Goal: Information Seeking & Learning: Check status

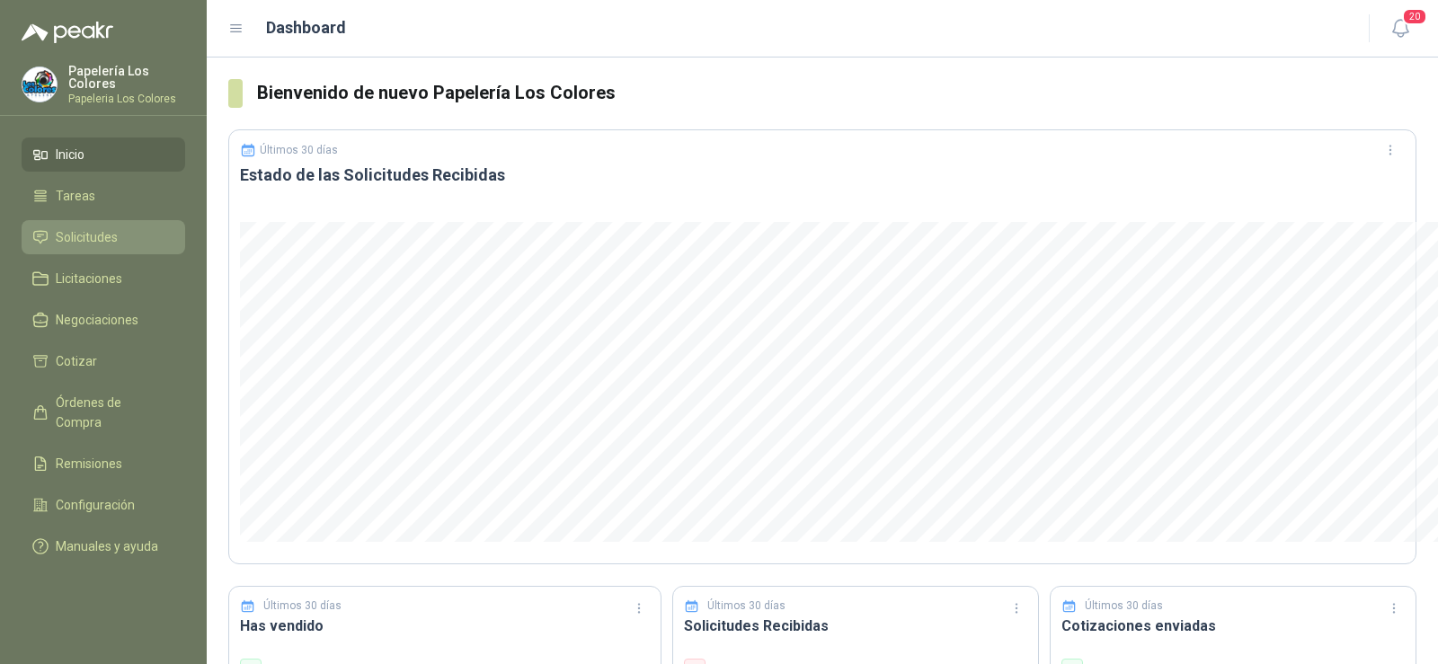
click at [67, 244] on span "Solicitudes" at bounding box center [87, 237] width 62 height 20
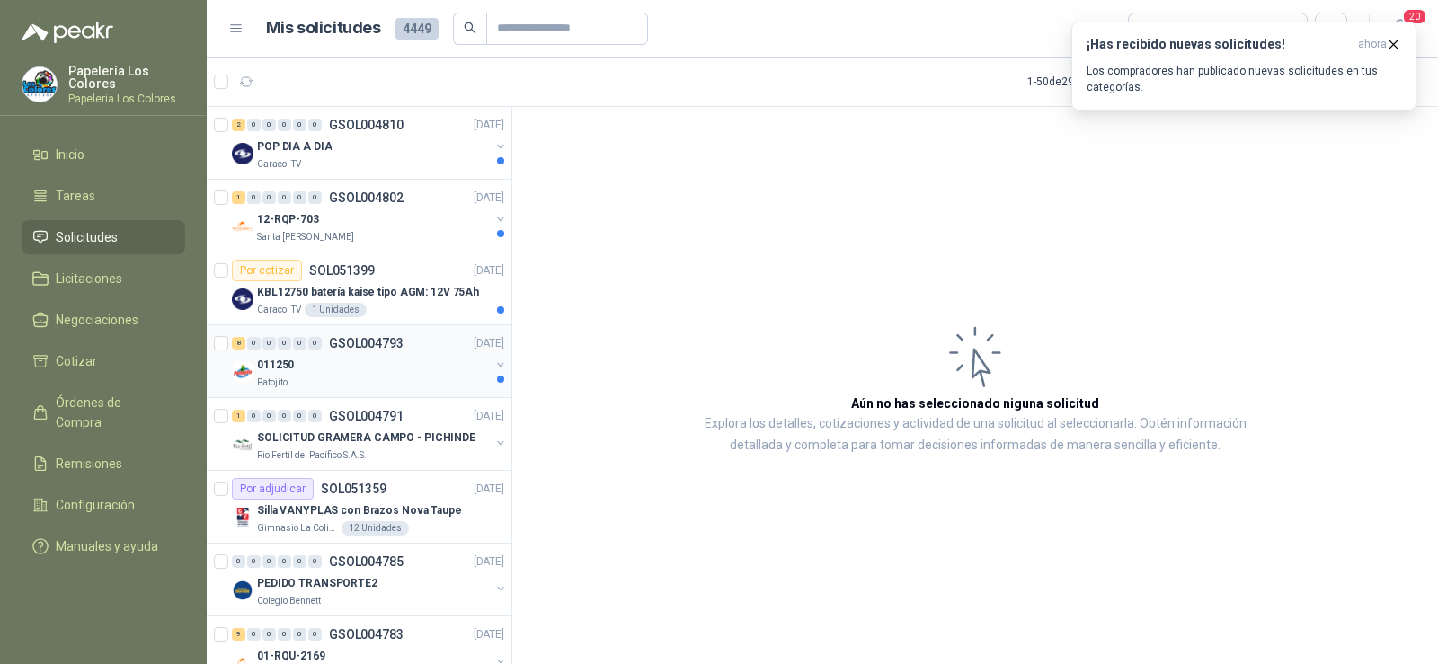
click at [329, 358] on div "011250" at bounding box center [373, 365] width 233 height 22
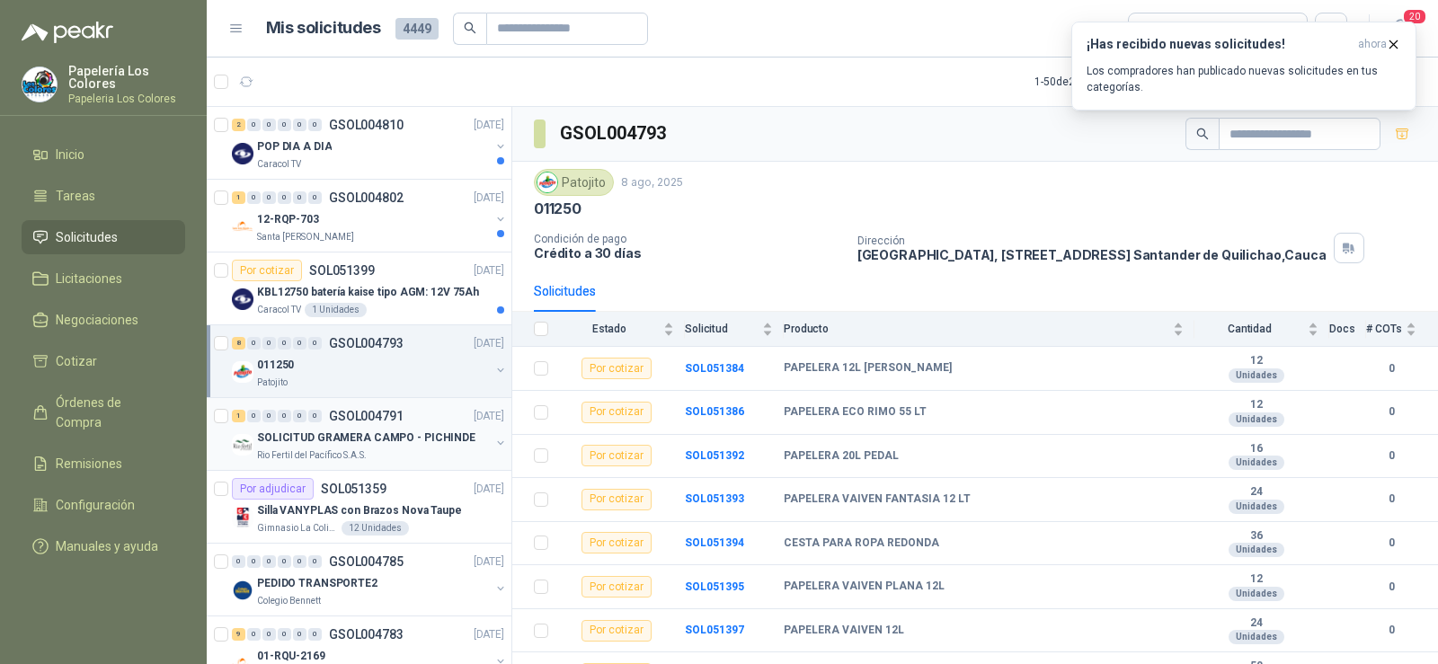
click at [312, 431] on p "SOLICITUD GRAMERA CAMPO - PICHINDE" at bounding box center [366, 438] width 218 height 17
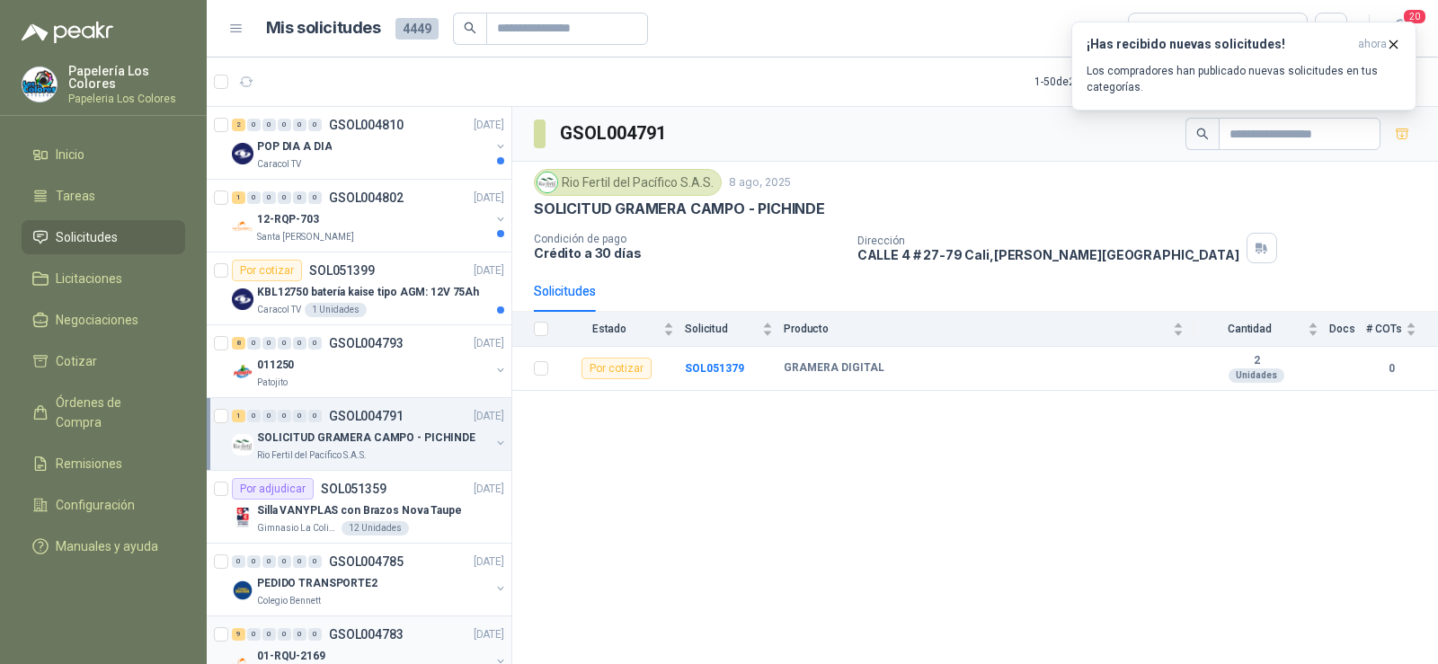
scroll to position [90, 0]
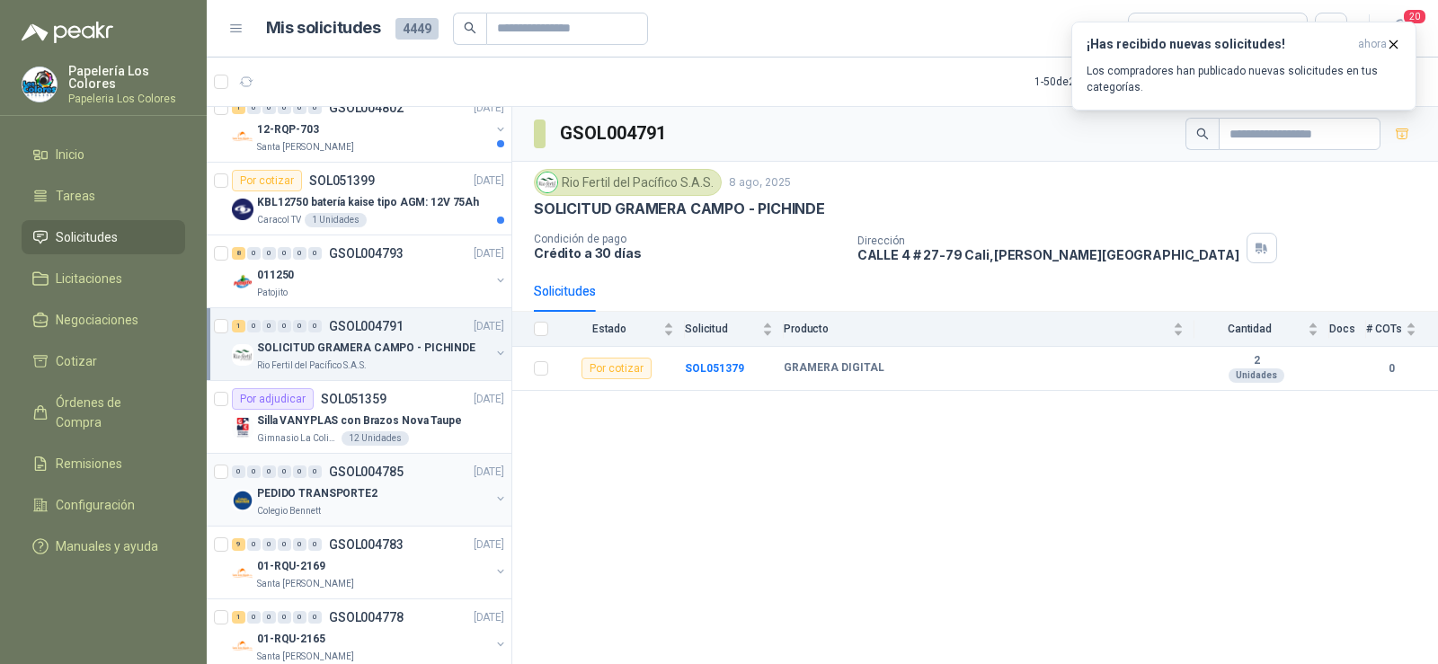
click at [319, 491] on p "PEDIDO TRANSPORTE2" at bounding box center [317, 493] width 120 height 17
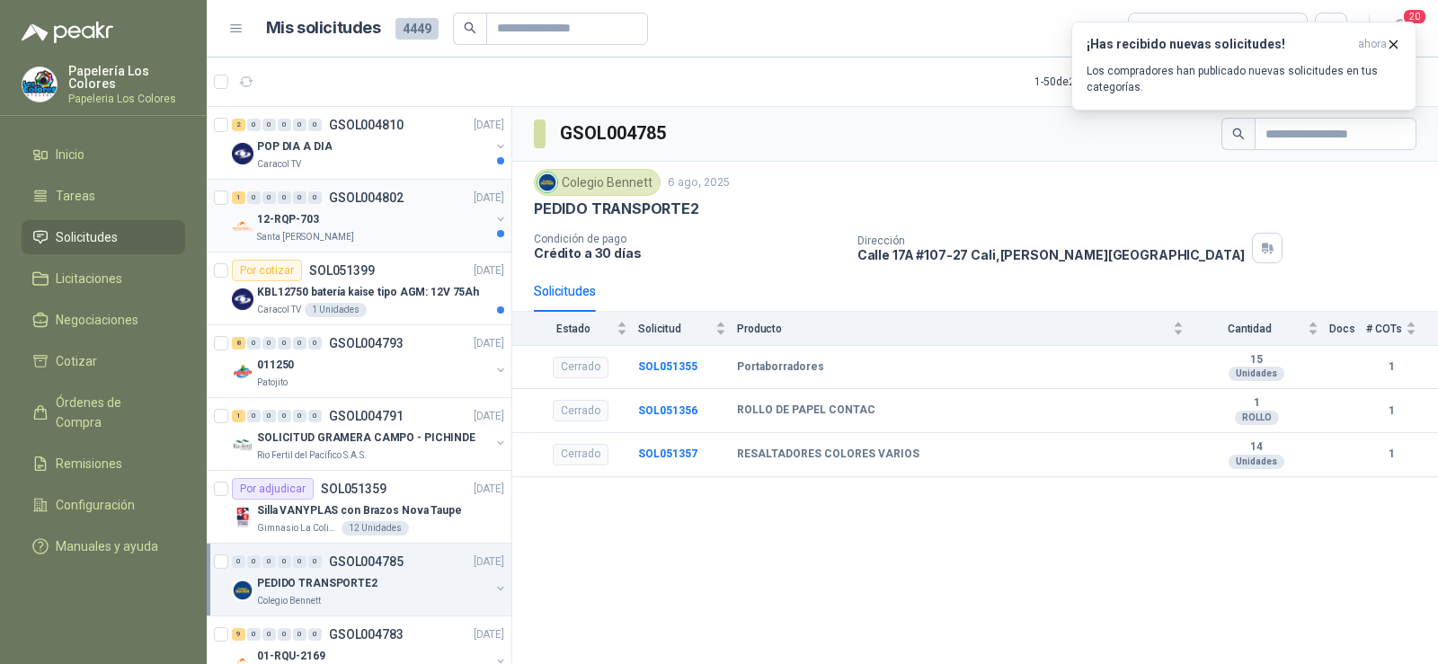
click at [351, 221] on div "12-RQP-703" at bounding box center [373, 220] width 233 height 22
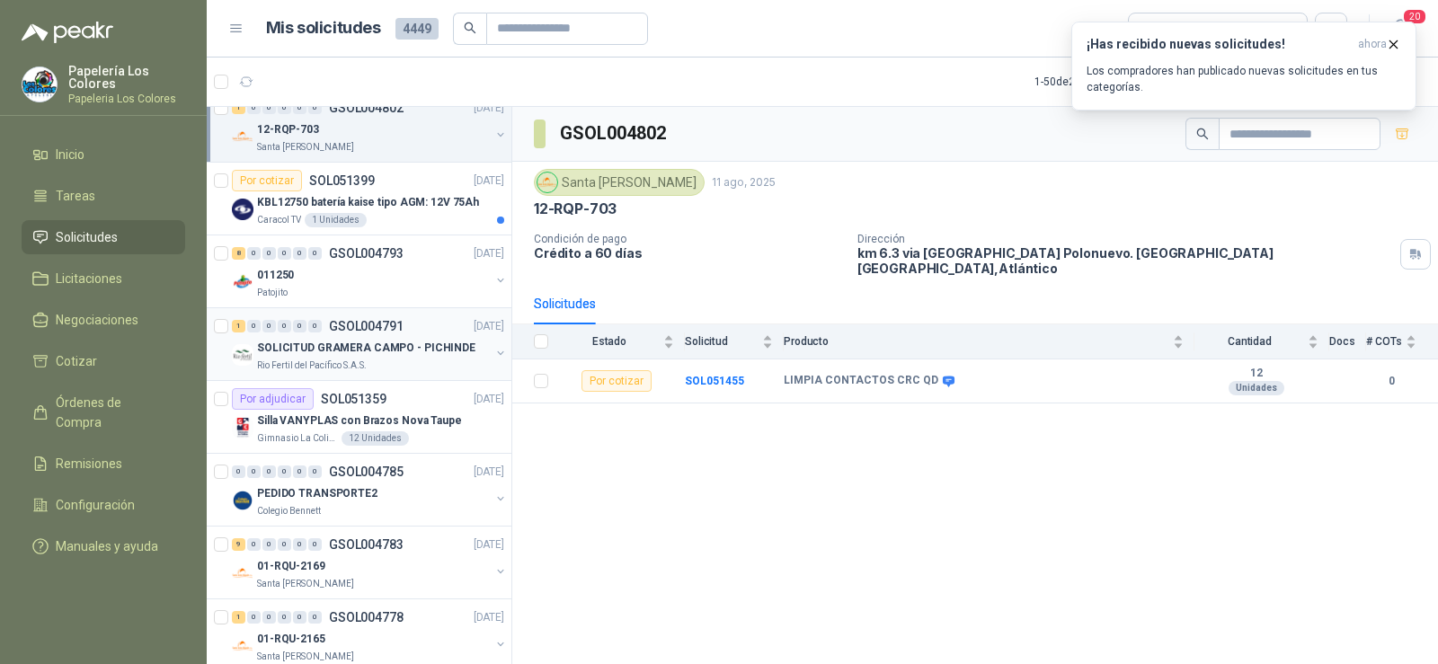
scroll to position [180, 0]
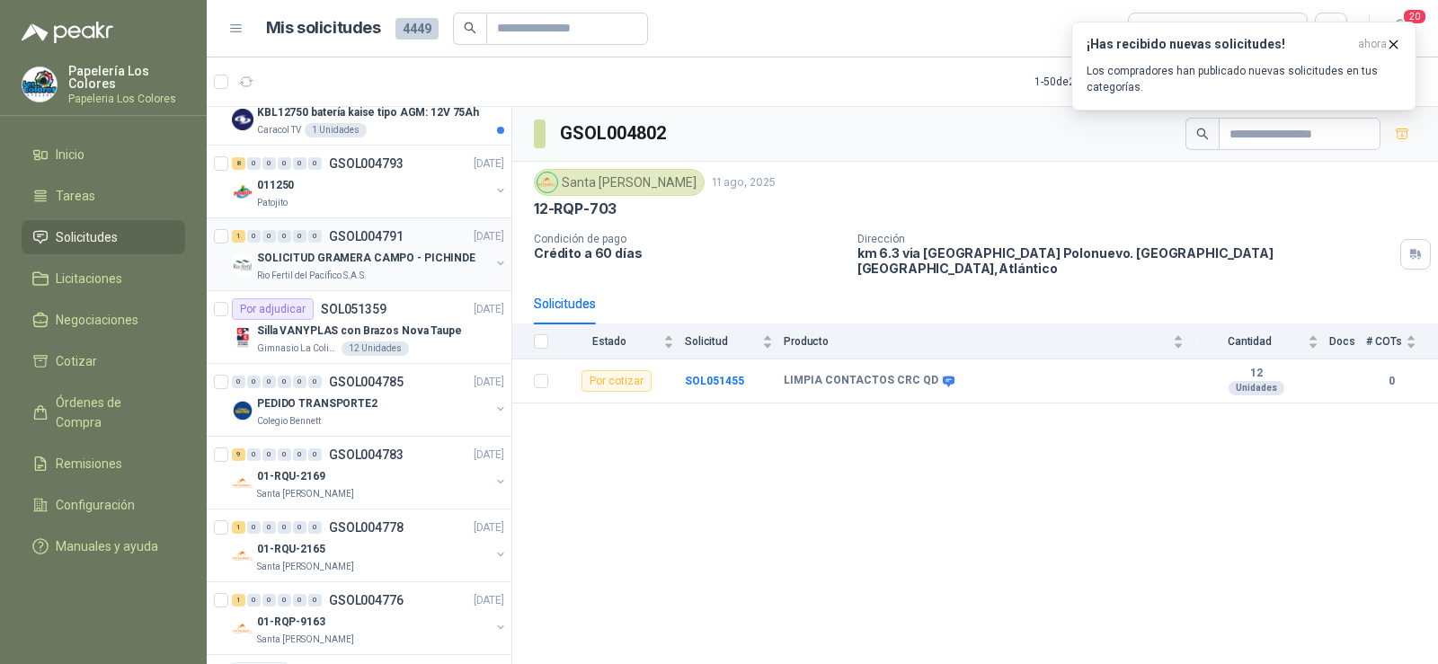
click at [343, 271] on p "Rio Fertil del Pacífico S.A.S." at bounding box center [312, 276] width 110 height 14
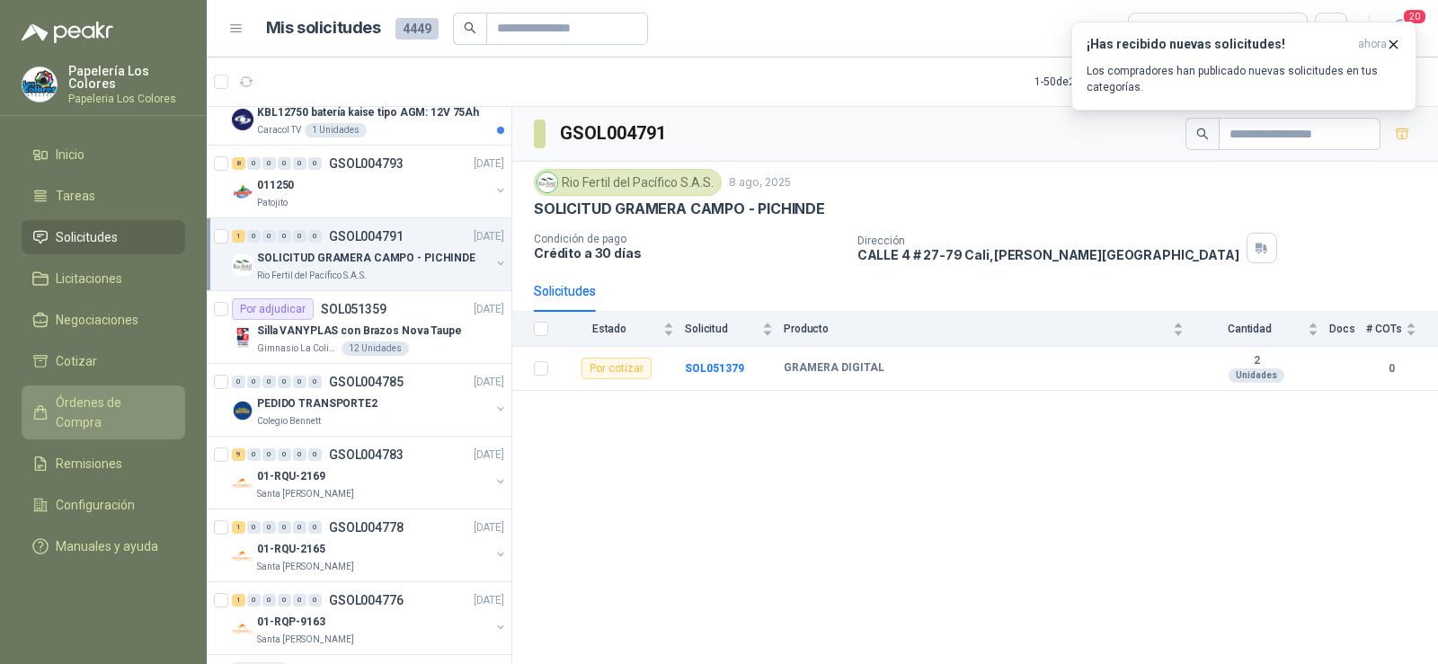
click at [124, 403] on span "Órdenes de Compra" at bounding box center [112, 413] width 112 height 40
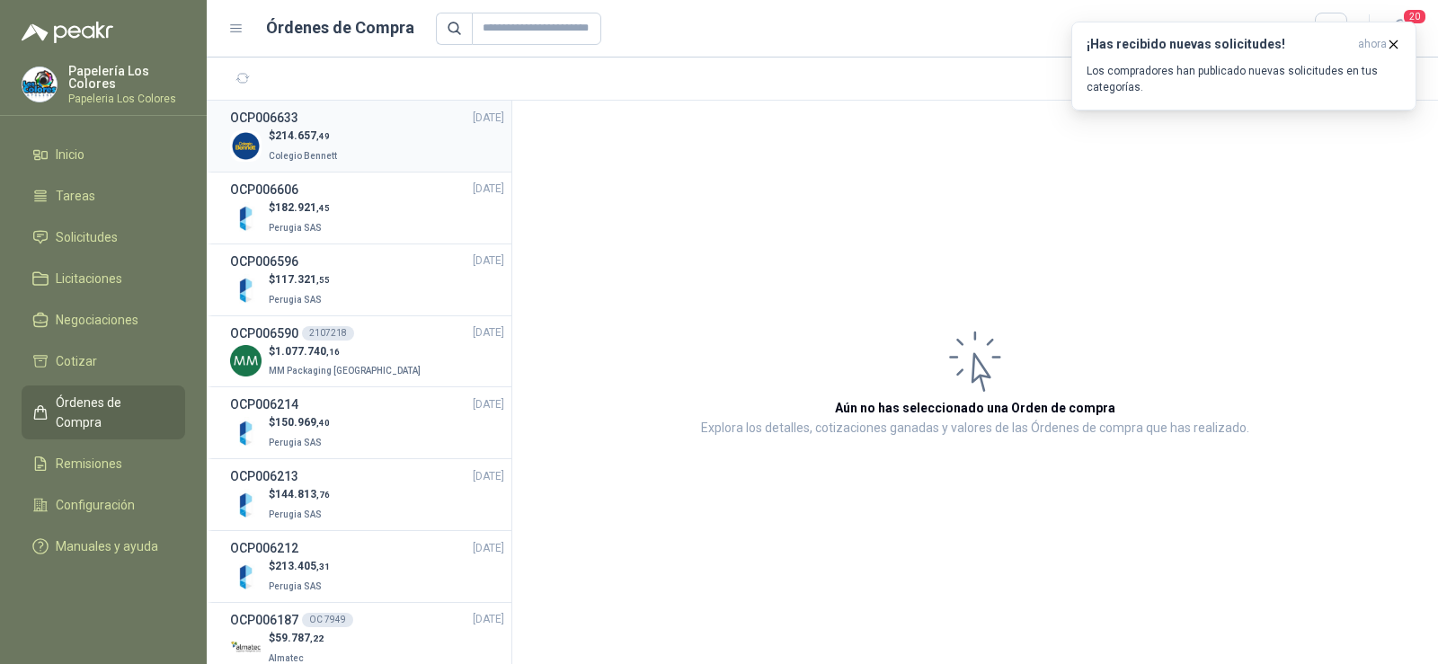
click at [308, 145] on p "Colegio Bennett" at bounding box center [305, 155] width 72 height 20
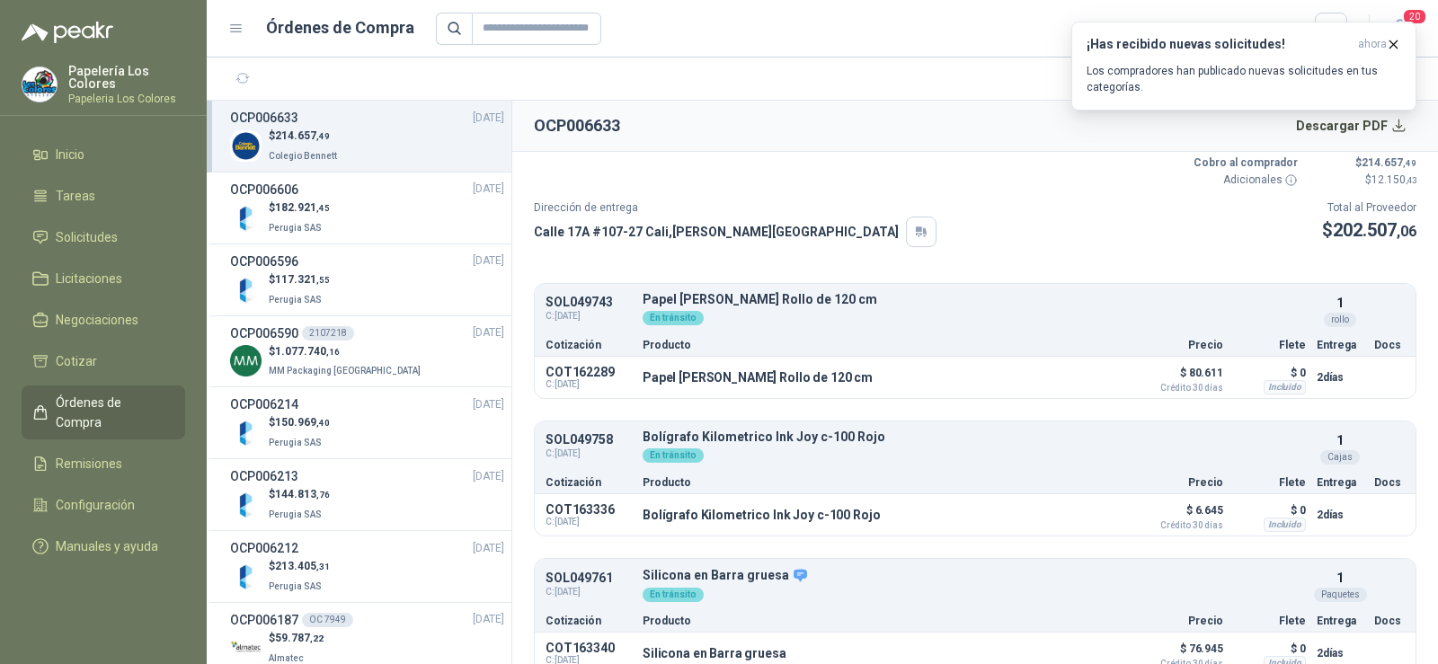
scroll to position [90, 0]
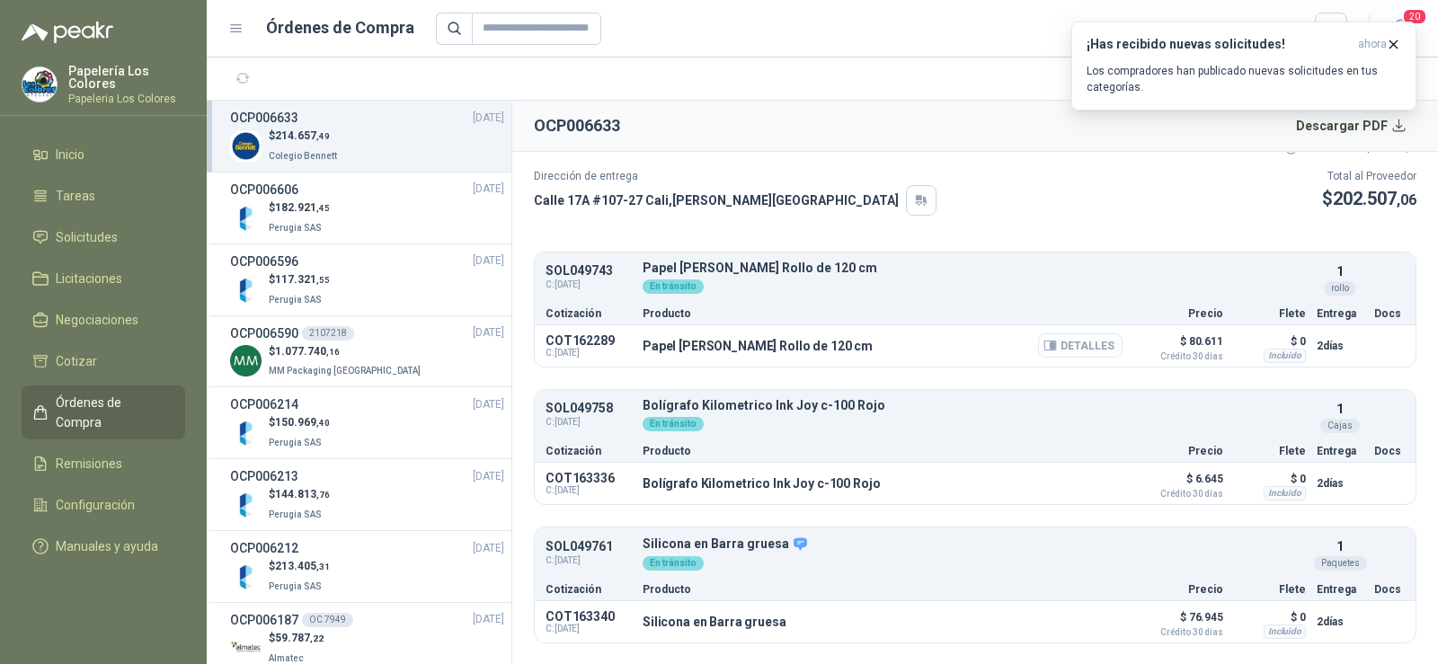
click at [1045, 353] on button "Detalles" at bounding box center [1080, 345] width 84 height 24
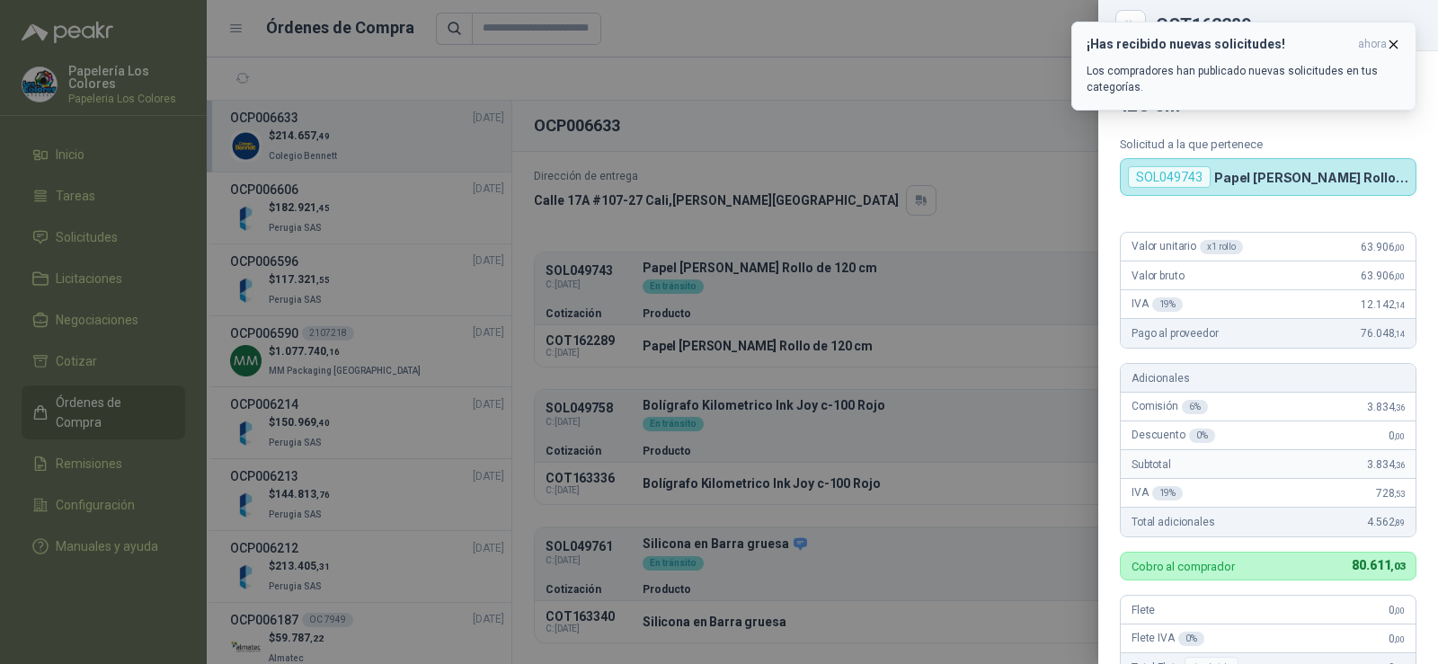
click at [1378, 49] on span "ahora" at bounding box center [1372, 44] width 29 height 15
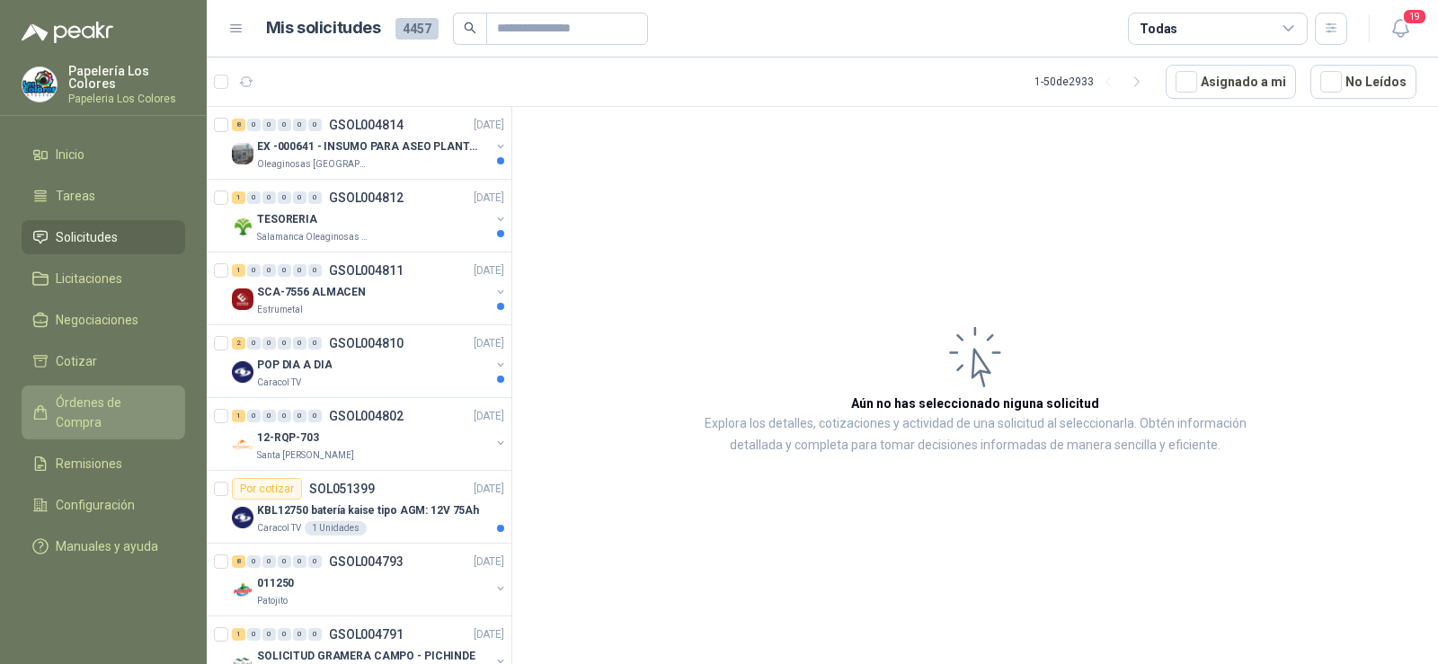
click at [123, 406] on span "Órdenes de Compra" at bounding box center [112, 413] width 112 height 40
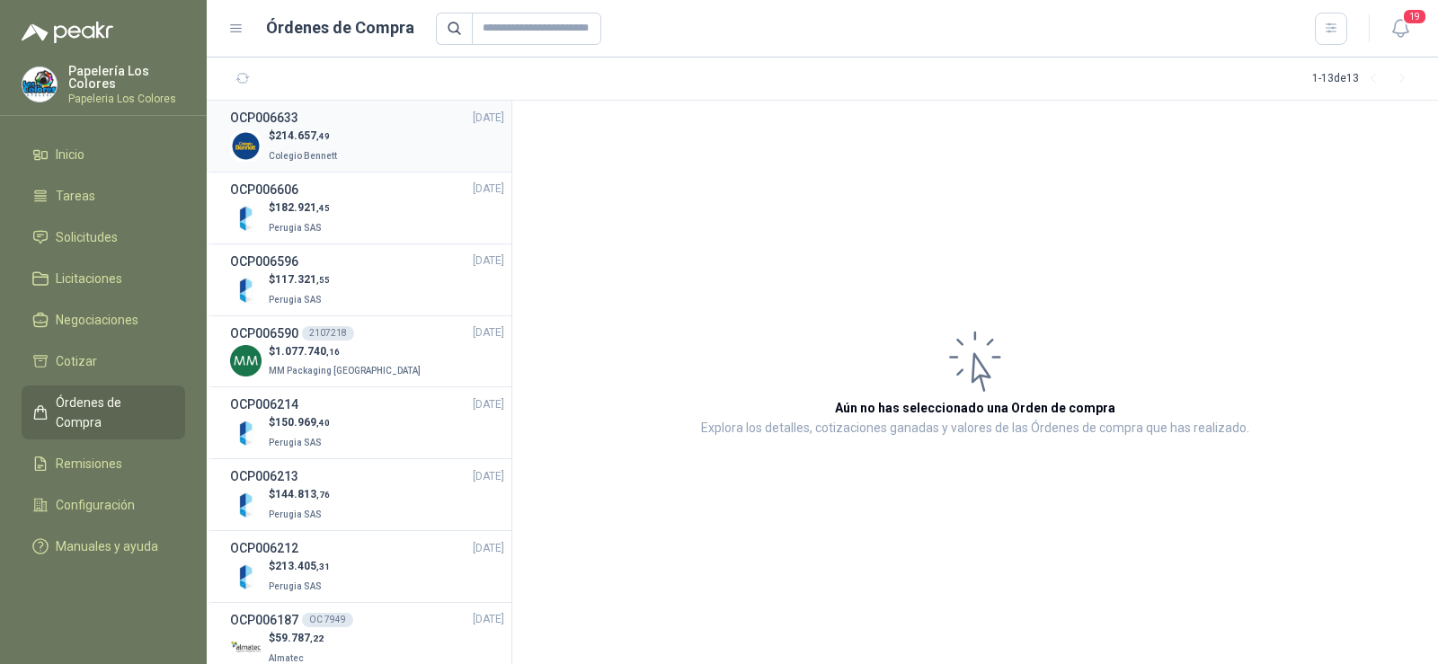
click at [298, 137] on span "214.657 ,49" at bounding box center [302, 135] width 55 height 13
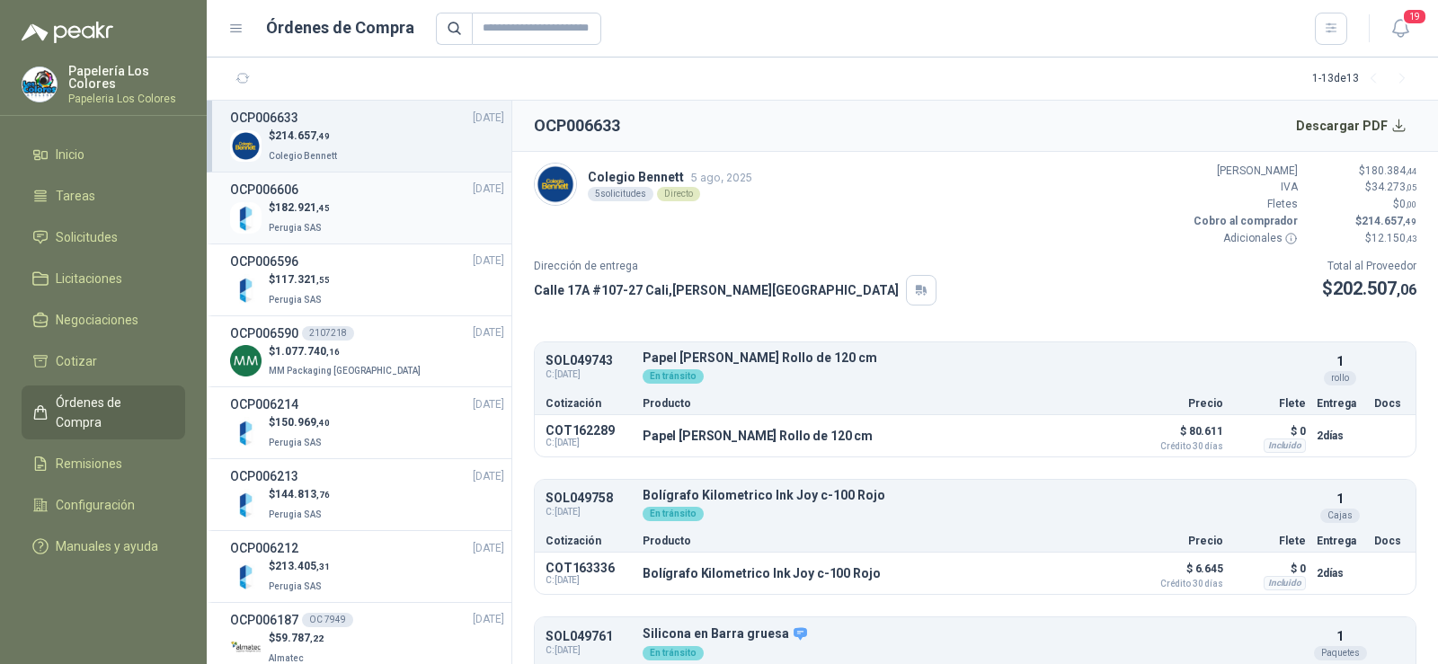
click at [280, 223] on span "Perugia SAS" at bounding box center [295, 228] width 53 height 10
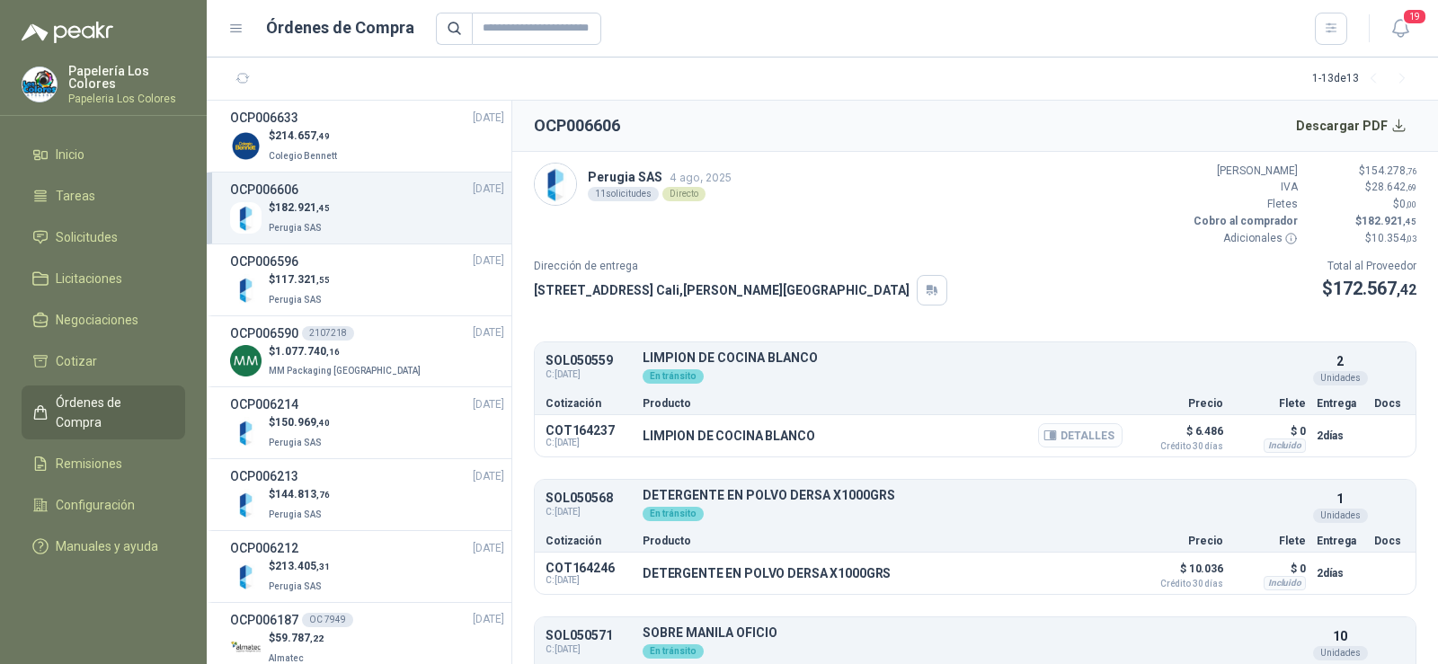
click at [1070, 440] on button "Detalles" at bounding box center [1080, 435] width 84 height 24
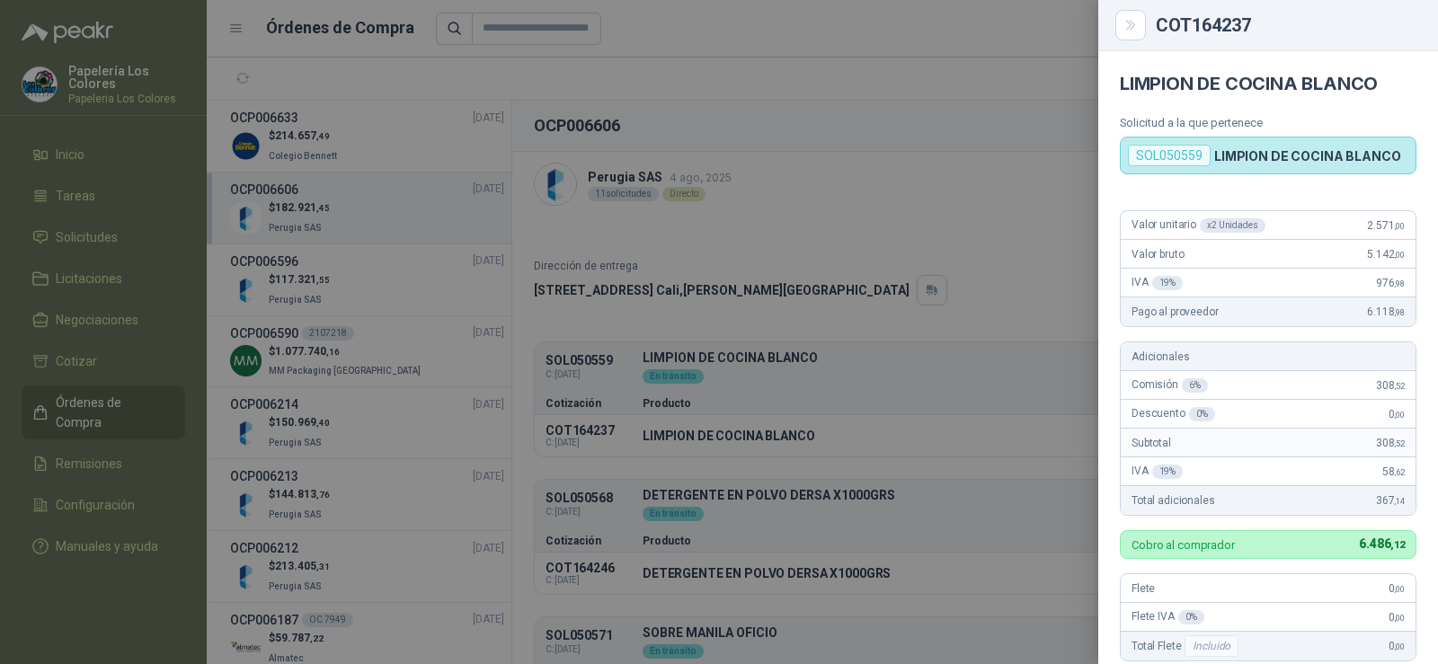
click at [920, 455] on div at bounding box center [719, 332] width 1438 height 664
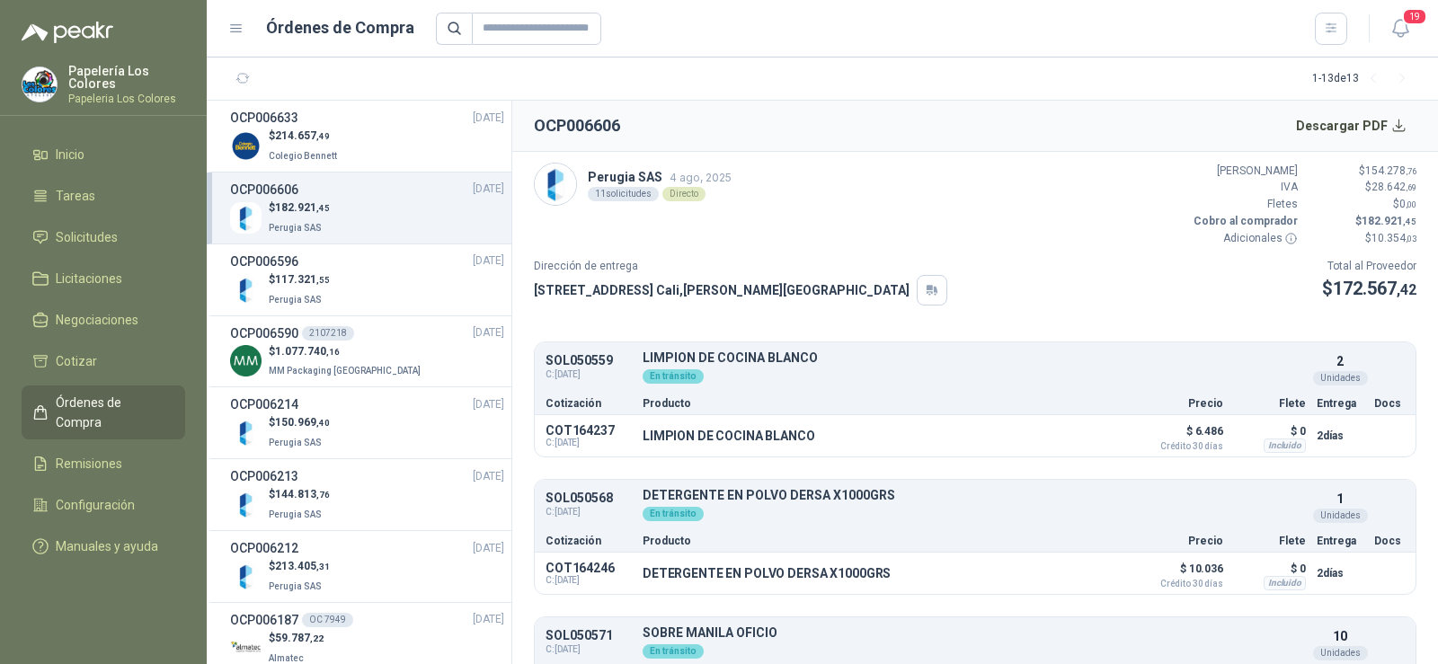
scroll to position [90, 0]
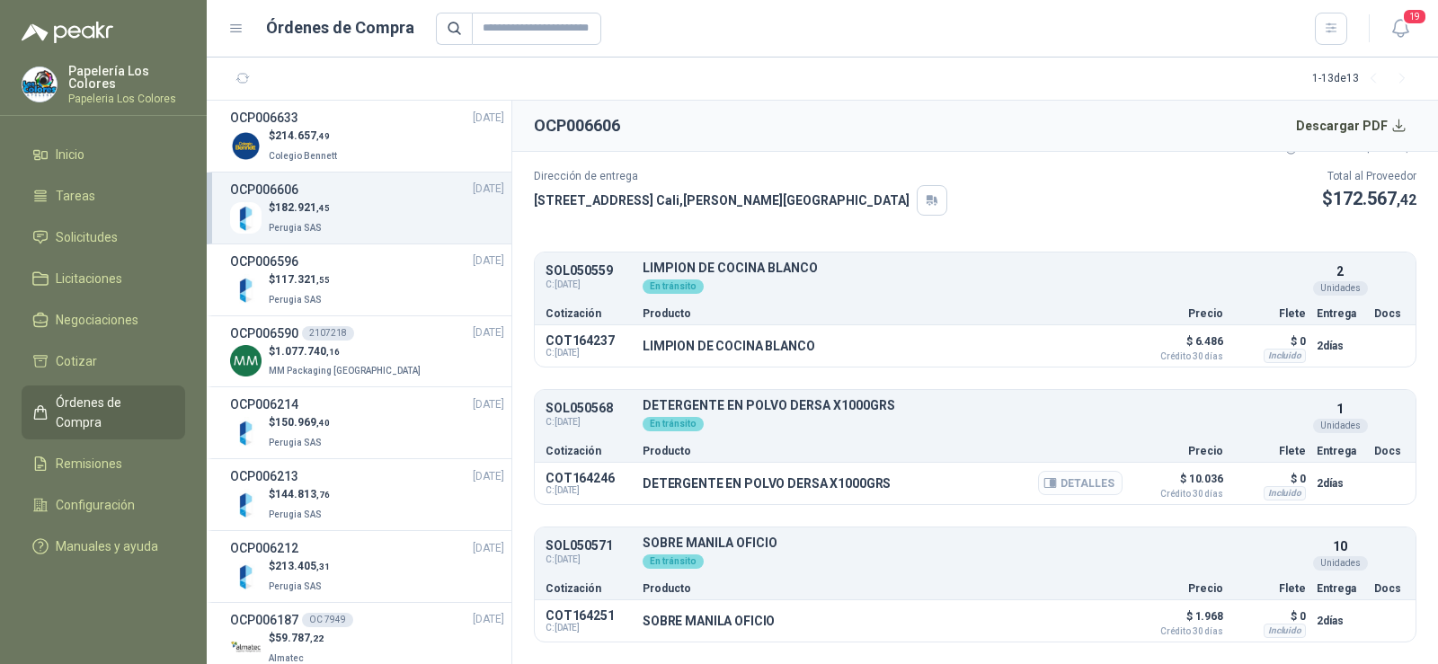
click at [1073, 491] on button "Detalles" at bounding box center [1080, 483] width 84 height 24
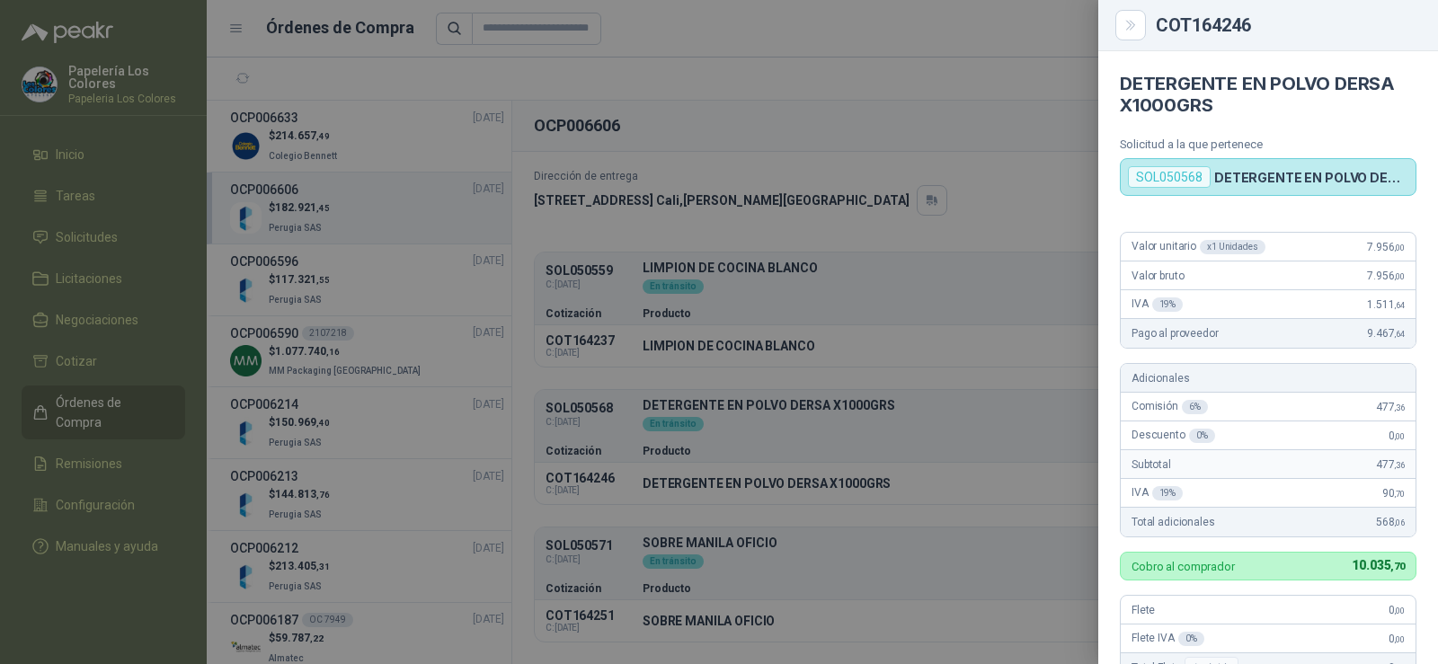
click at [867, 452] on div at bounding box center [719, 332] width 1438 height 664
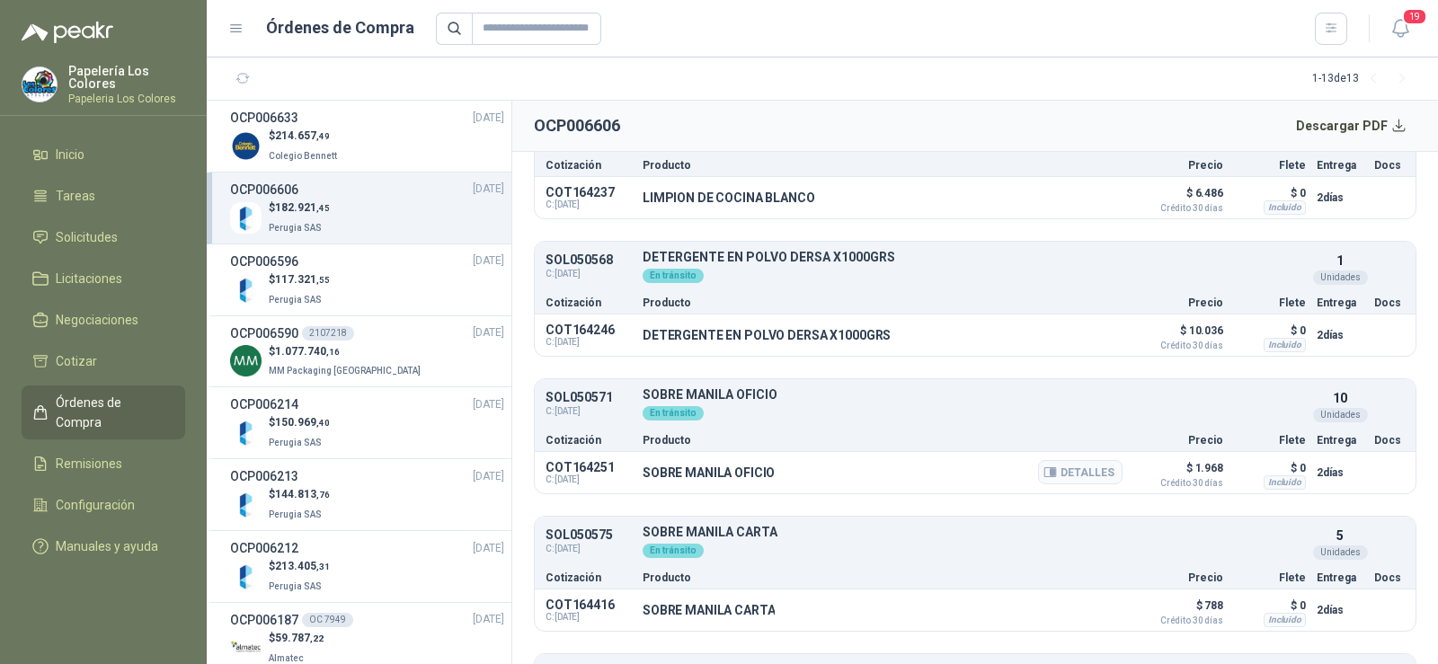
scroll to position [270, 0]
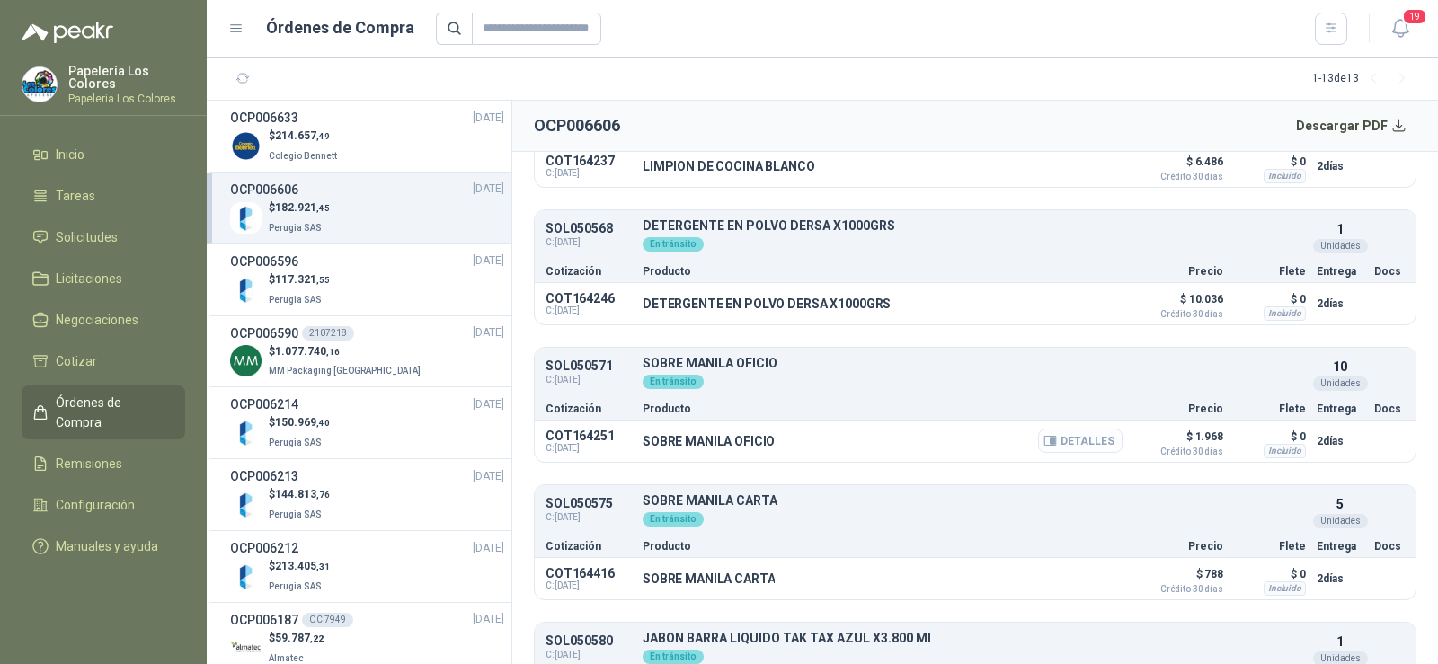
click at [1047, 437] on button "Detalles" at bounding box center [1080, 441] width 84 height 24
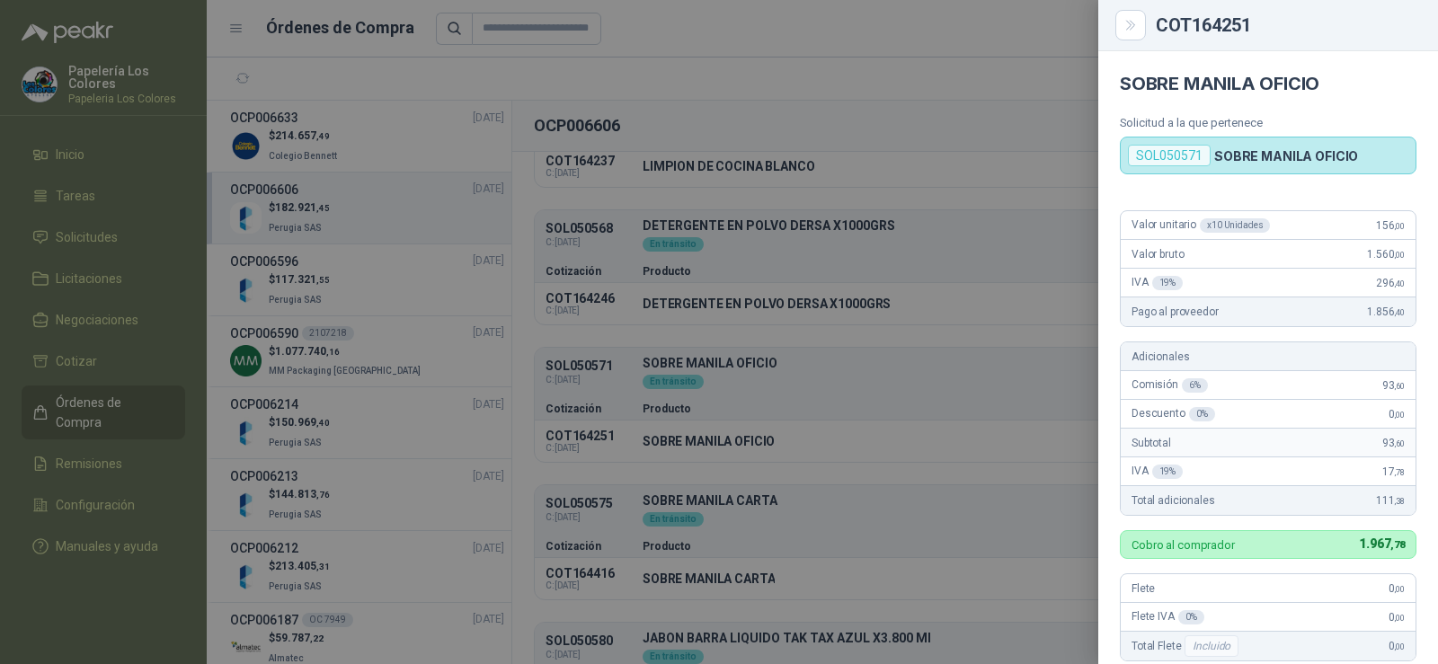
click at [794, 356] on div at bounding box center [719, 332] width 1438 height 664
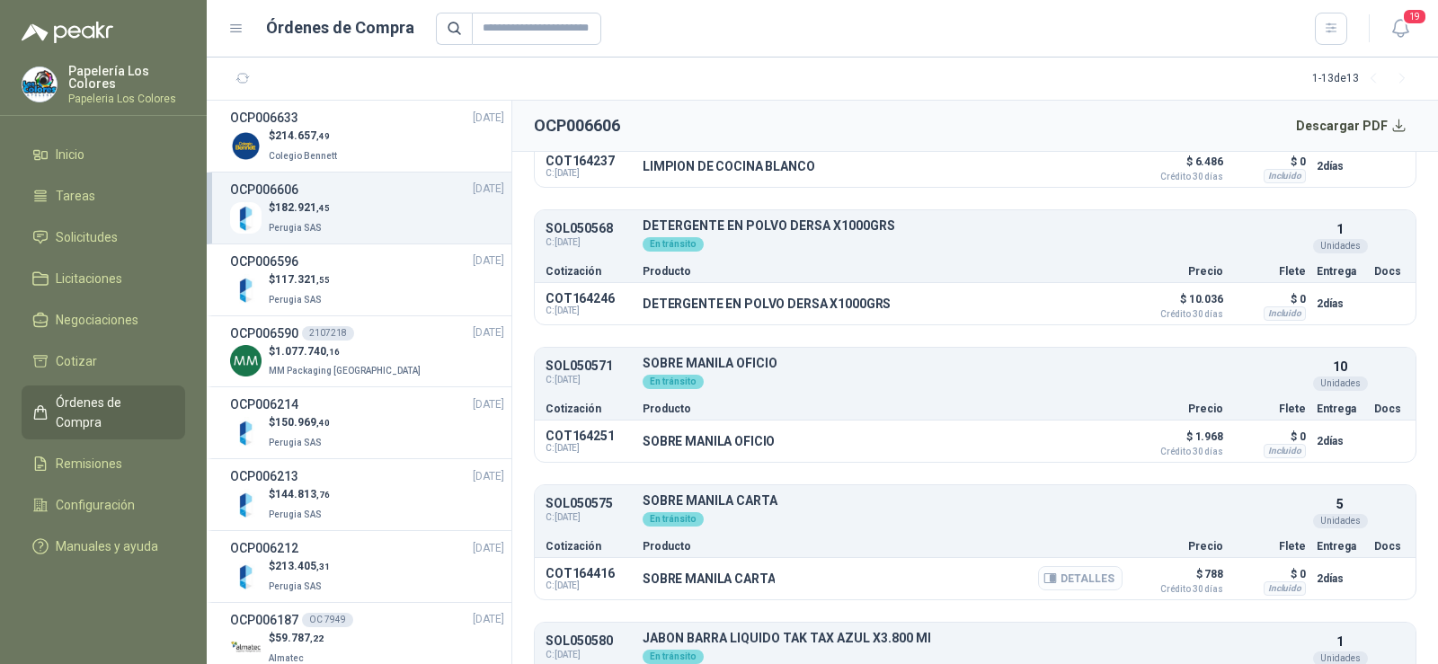
click at [1038, 586] on button "Detalles" at bounding box center [1080, 578] width 84 height 24
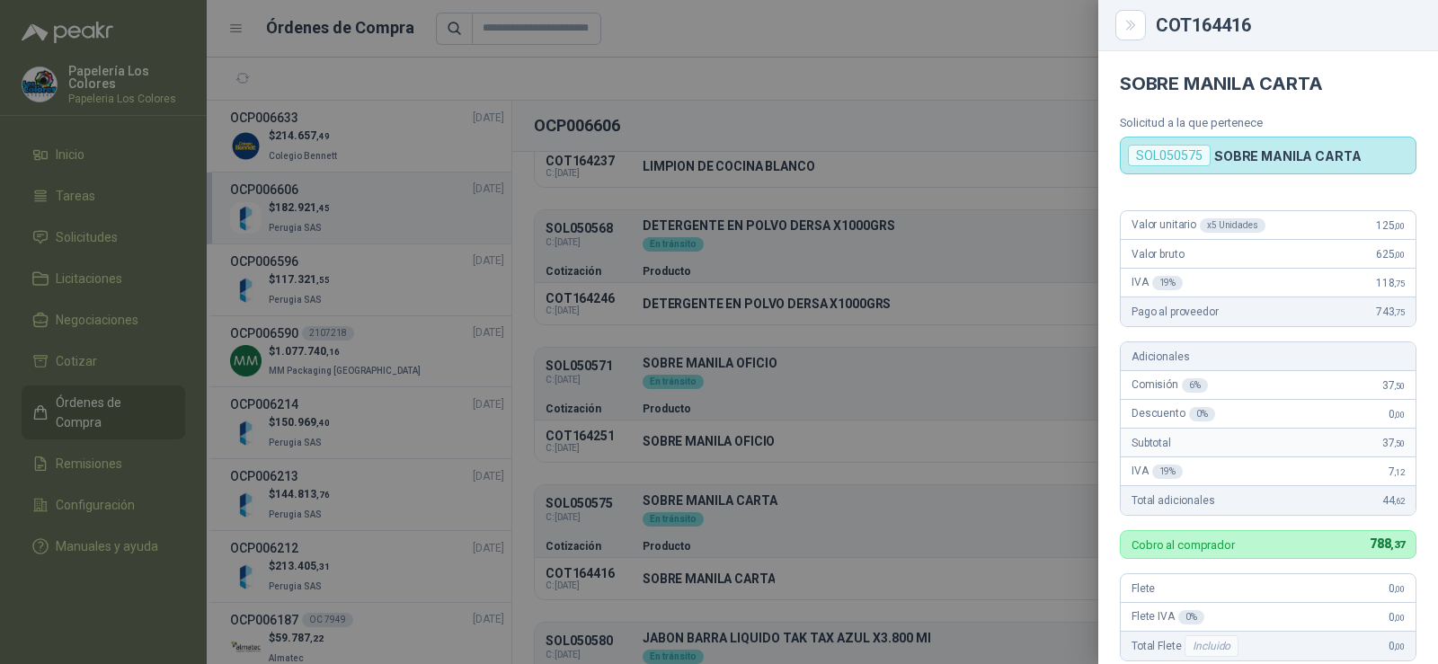
click at [841, 462] on div at bounding box center [719, 332] width 1438 height 664
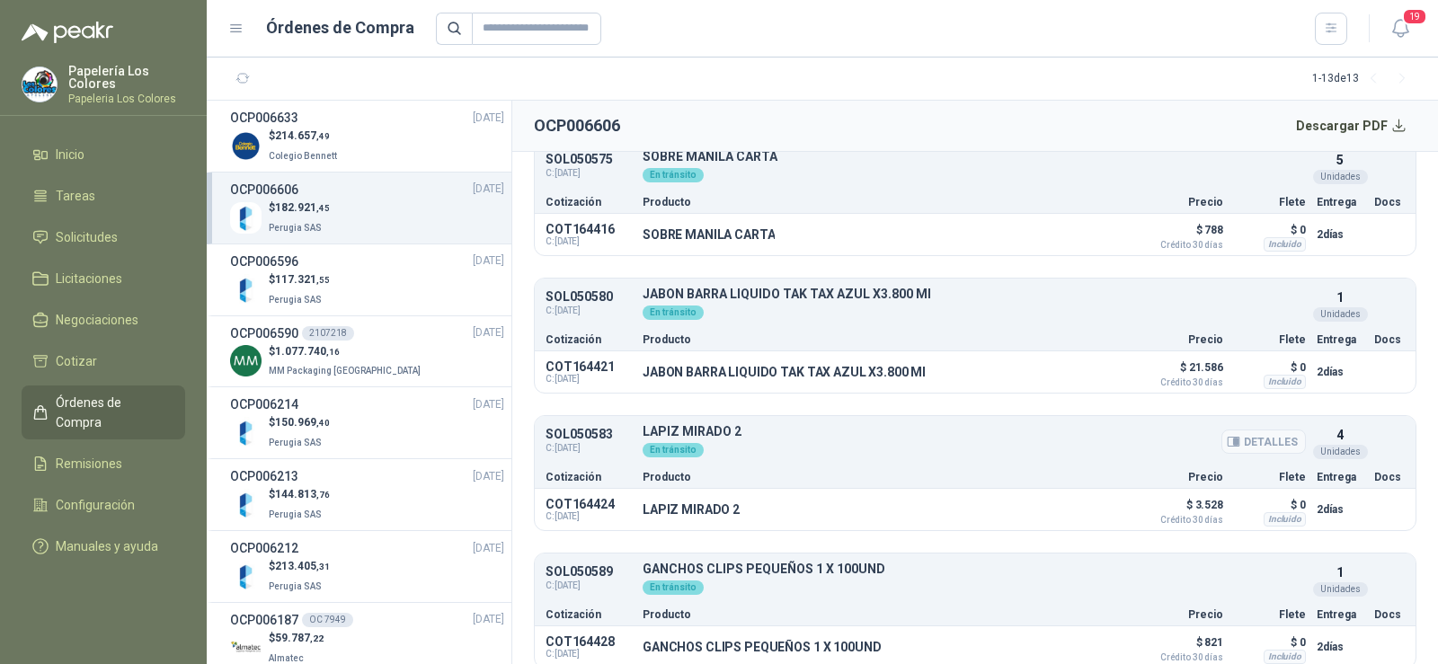
scroll to position [629, 0]
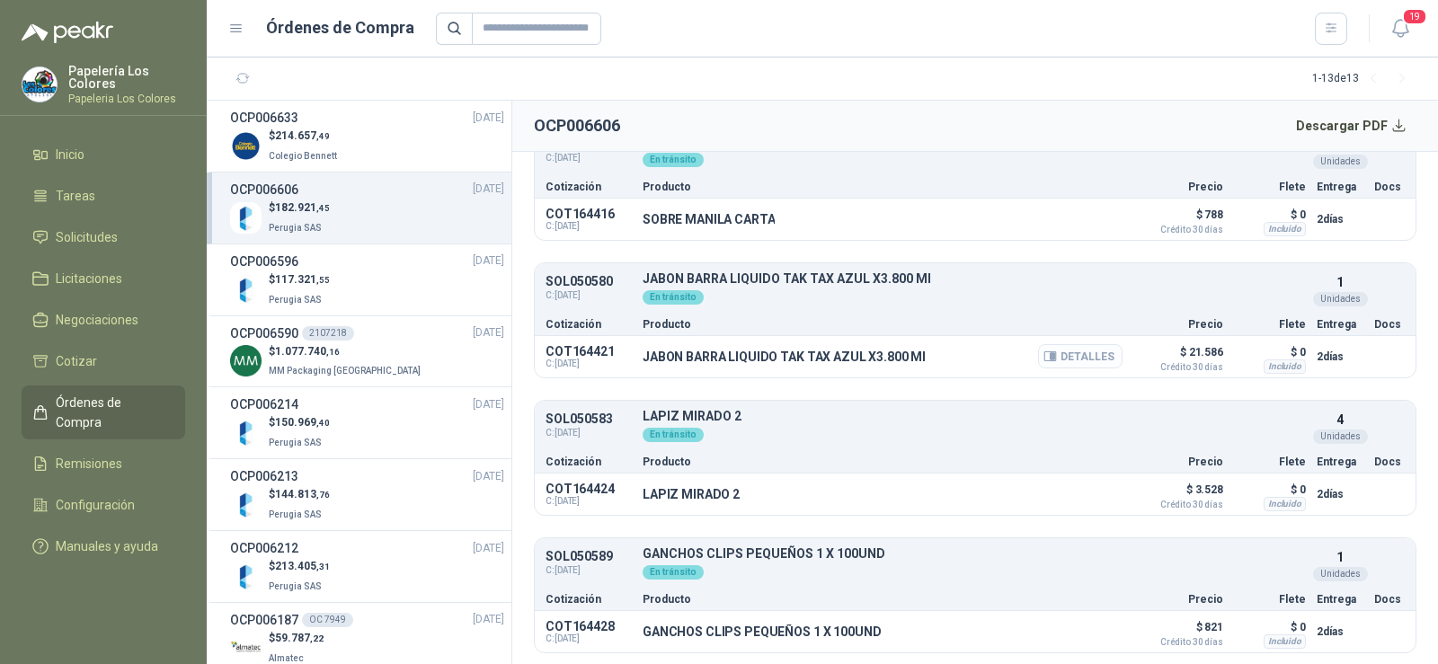
click at [1063, 362] on button "Detalles" at bounding box center [1080, 356] width 84 height 24
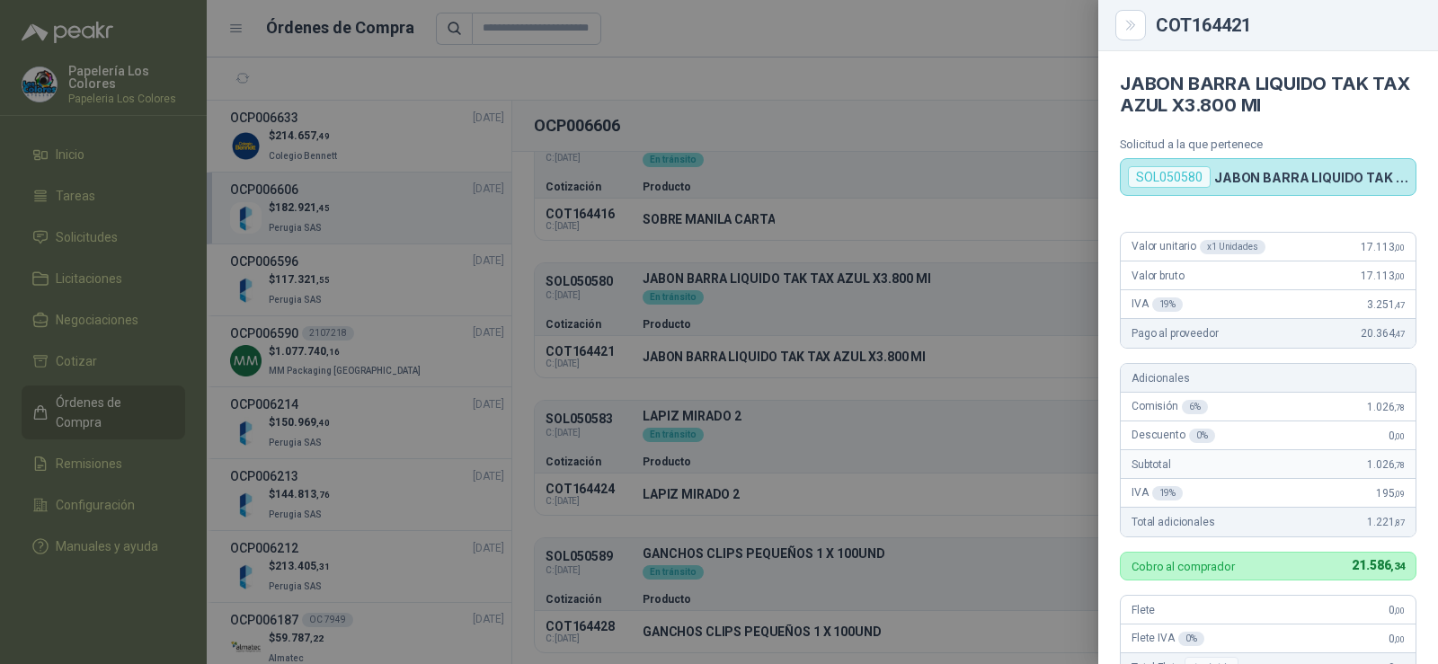
click at [947, 400] on div at bounding box center [719, 332] width 1438 height 664
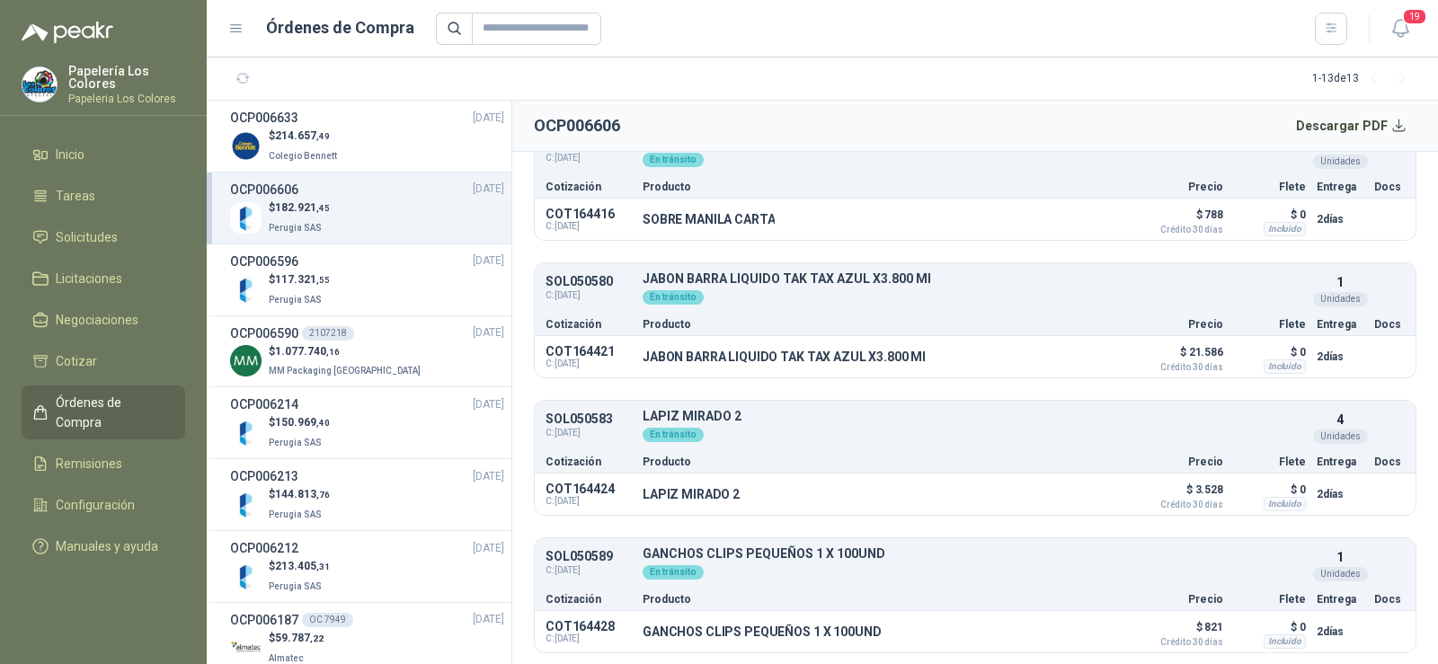
scroll to position [719, 0]
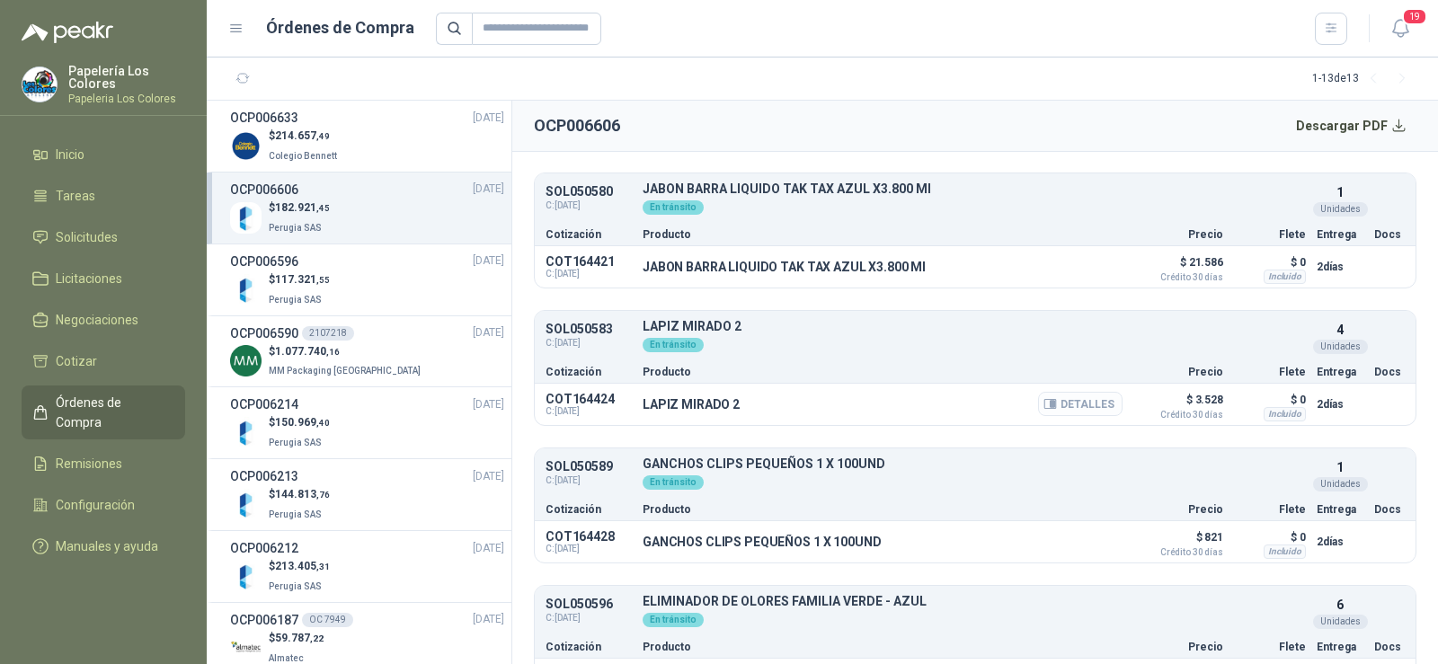
click at [1051, 404] on icon "button" at bounding box center [1053, 404] width 4 height 7
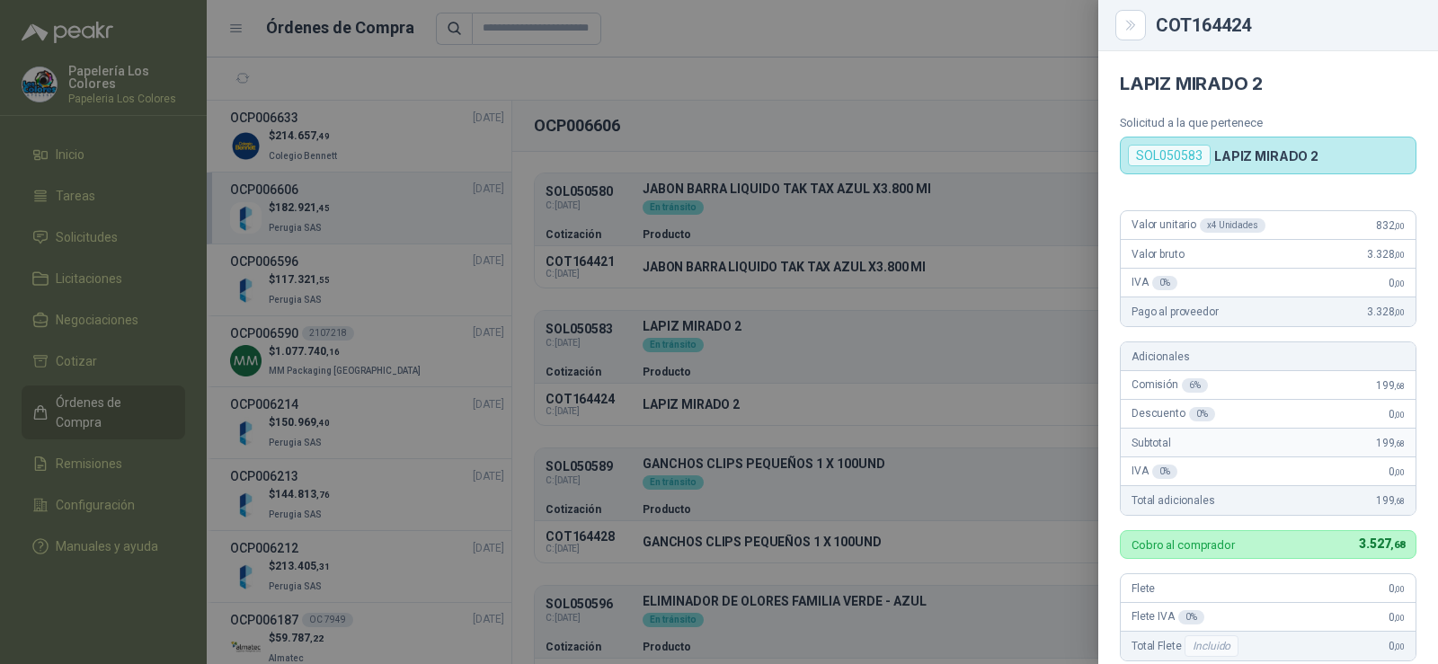
click at [919, 350] on div at bounding box center [719, 332] width 1438 height 664
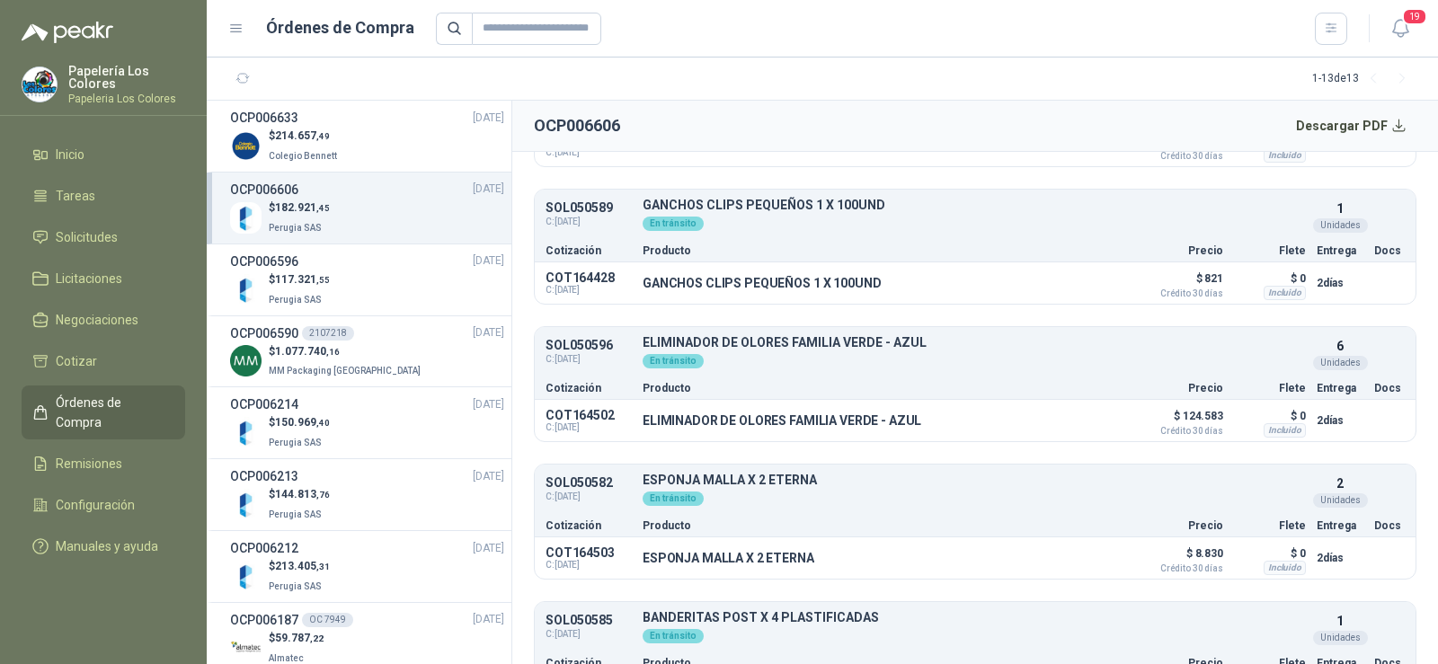
scroll to position [989, 0]
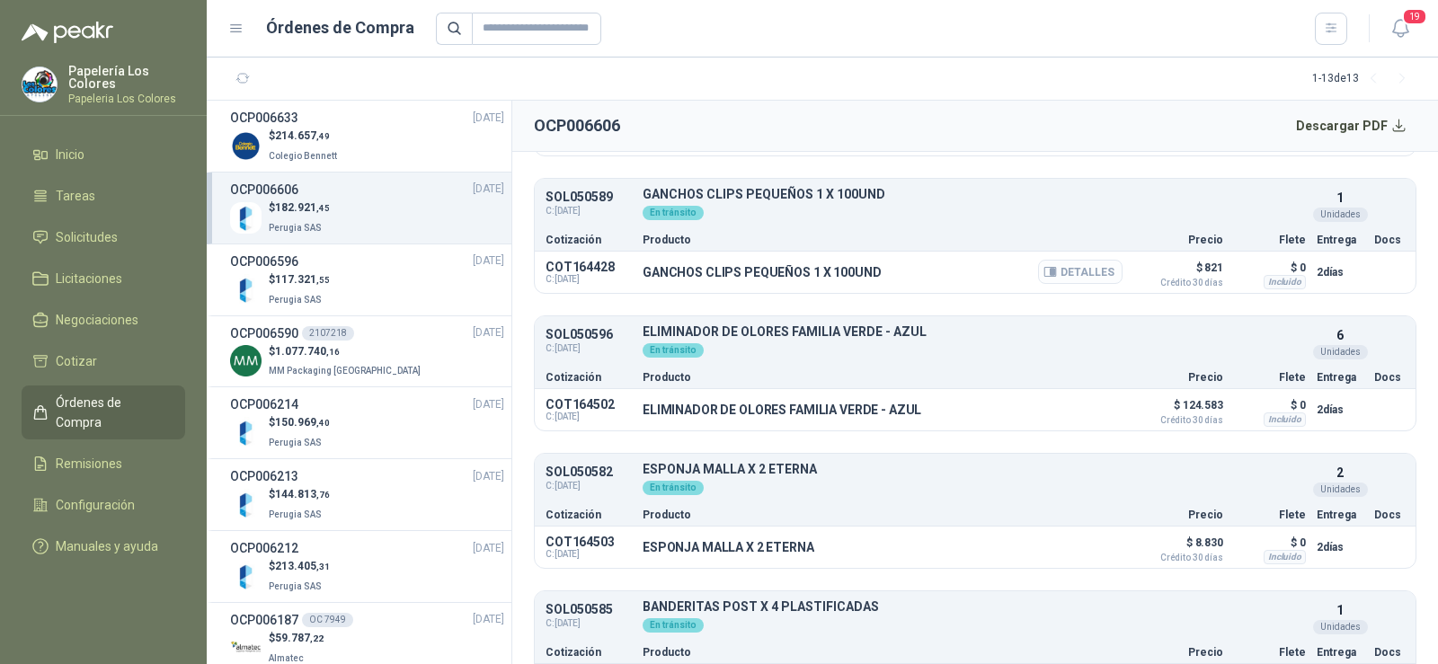
click at [1080, 275] on button "Detalles" at bounding box center [1080, 272] width 84 height 24
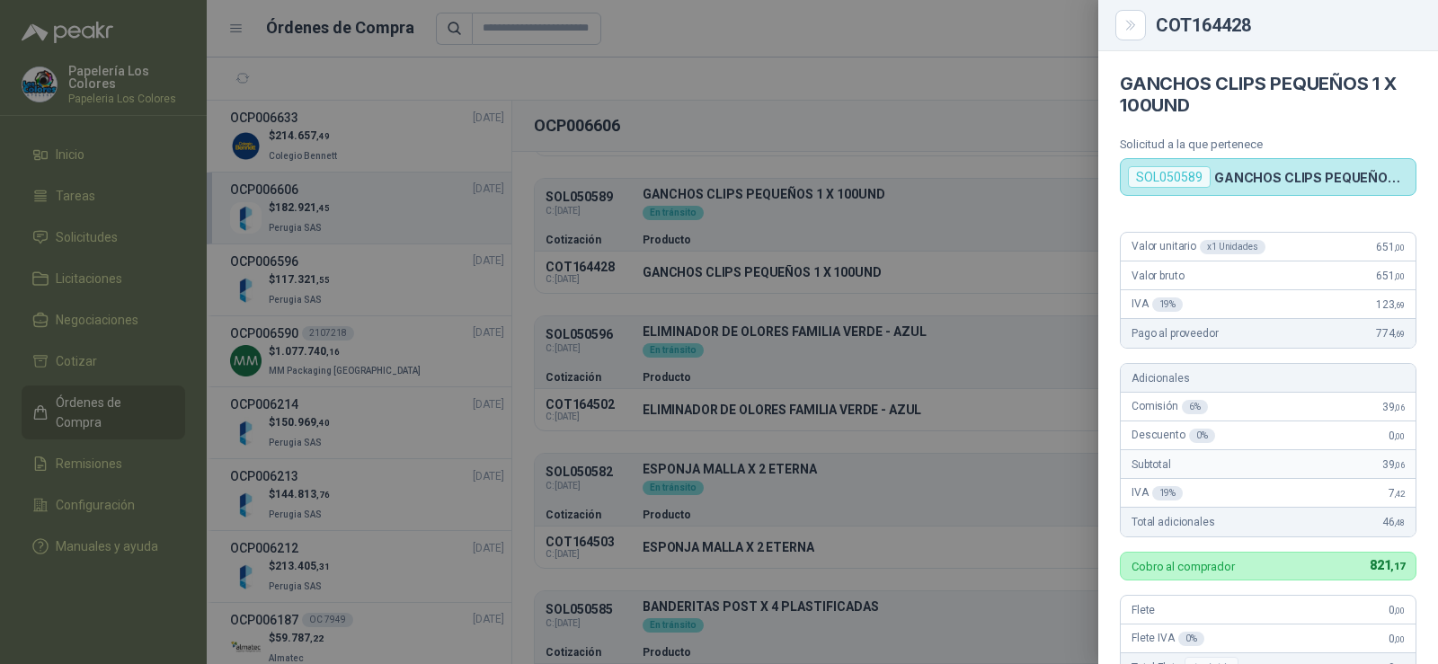
click at [765, 357] on div at bounding box center [719, 332] width 1438 height 664
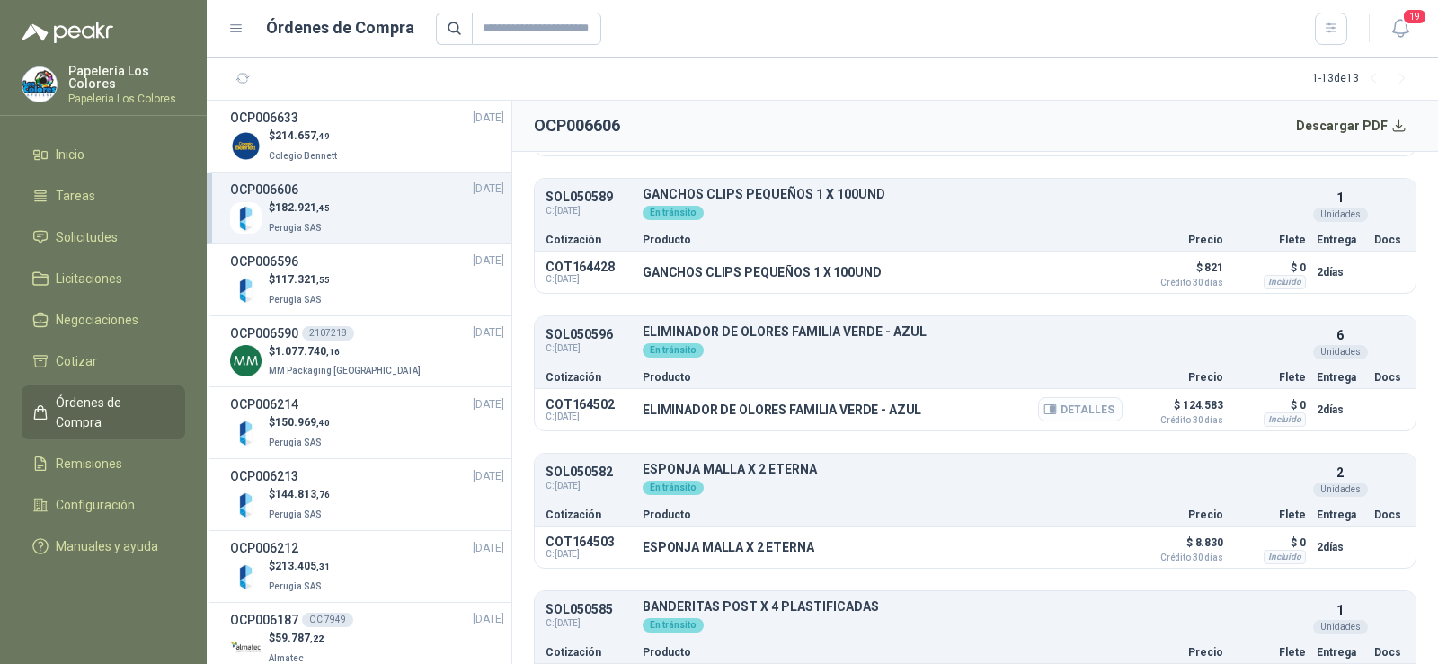
click at [1074, 410] on button "Detalles" at bounding box center [1080, 409] width 84 height 24
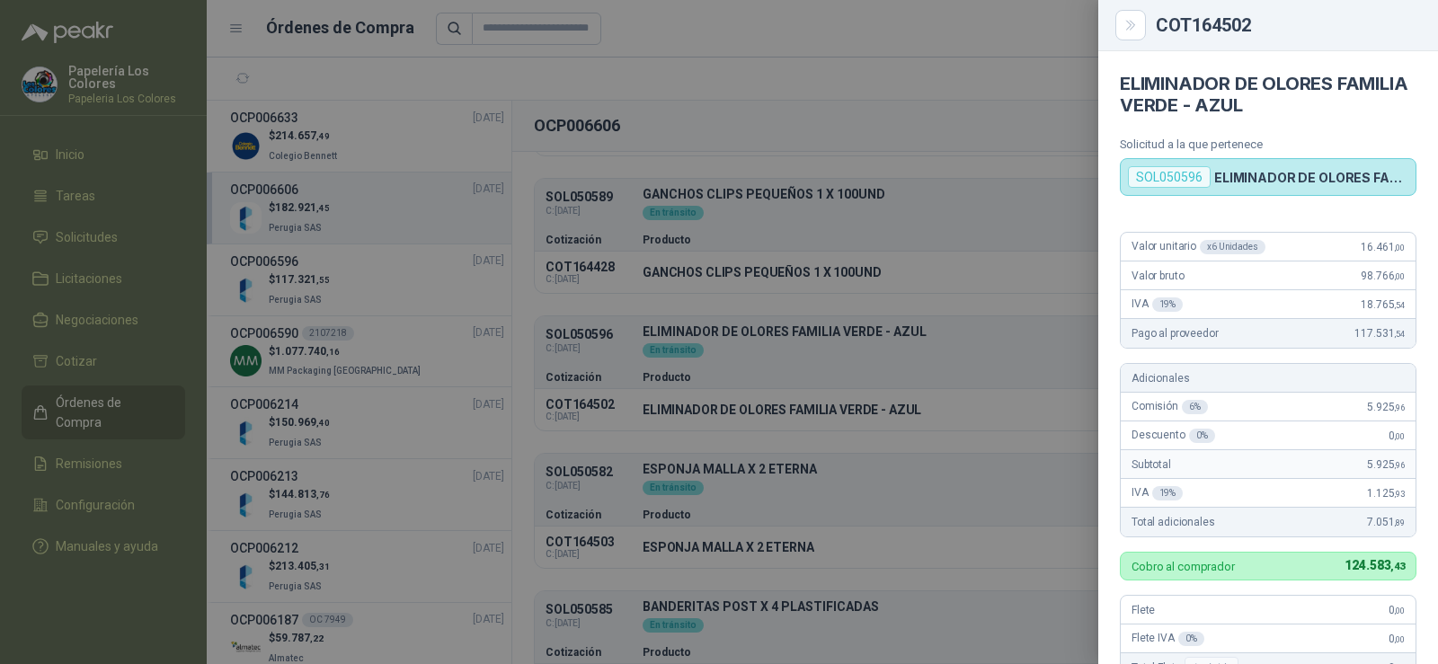
click at [873, 375] on div at bounding box center [719, 332] width 1438 height 664
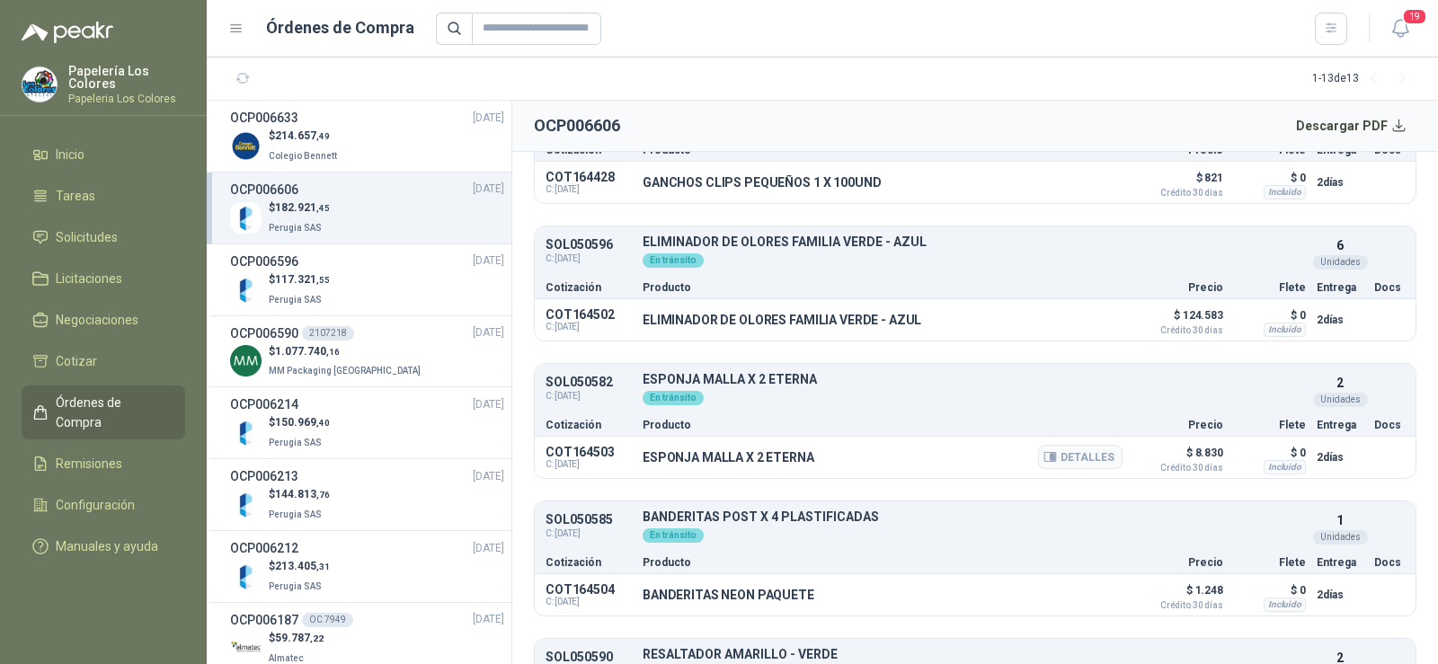
scroll to position [1178, 0]
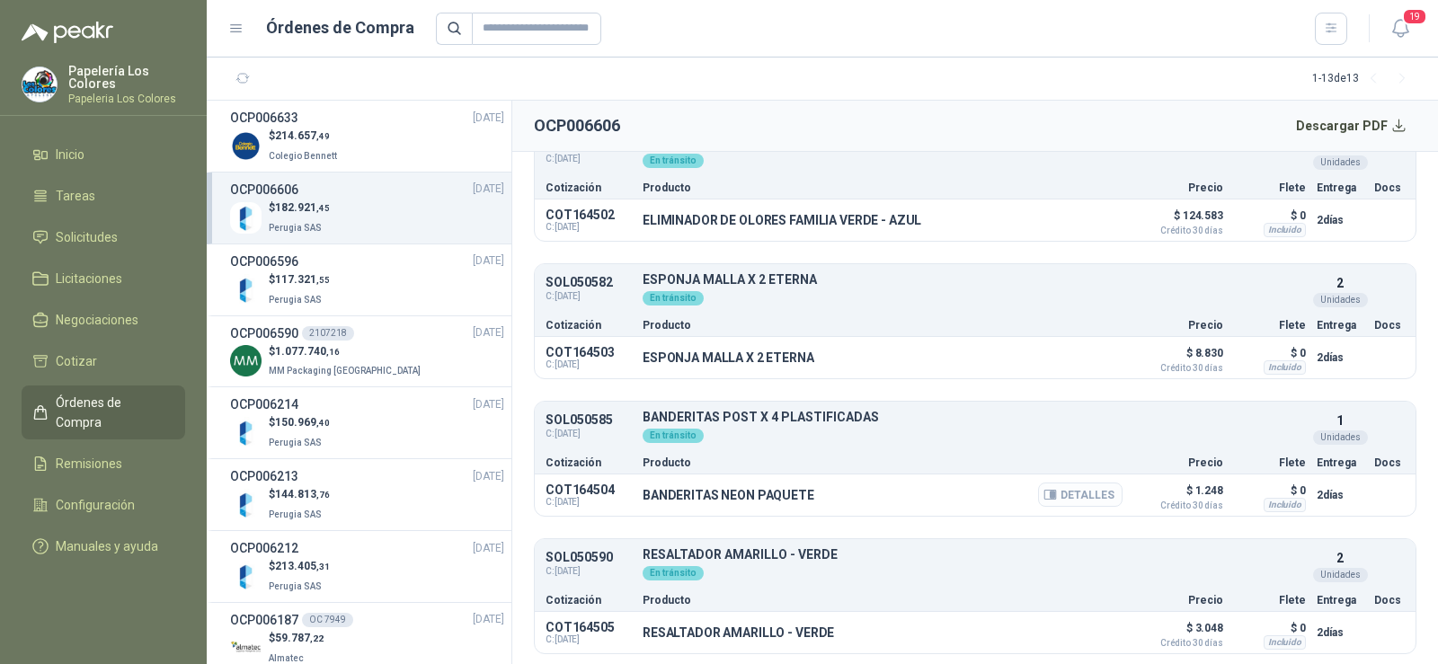
click at [1048, 504] on button "Detalles" at bounding box center [1080, 495] width 84 height 24
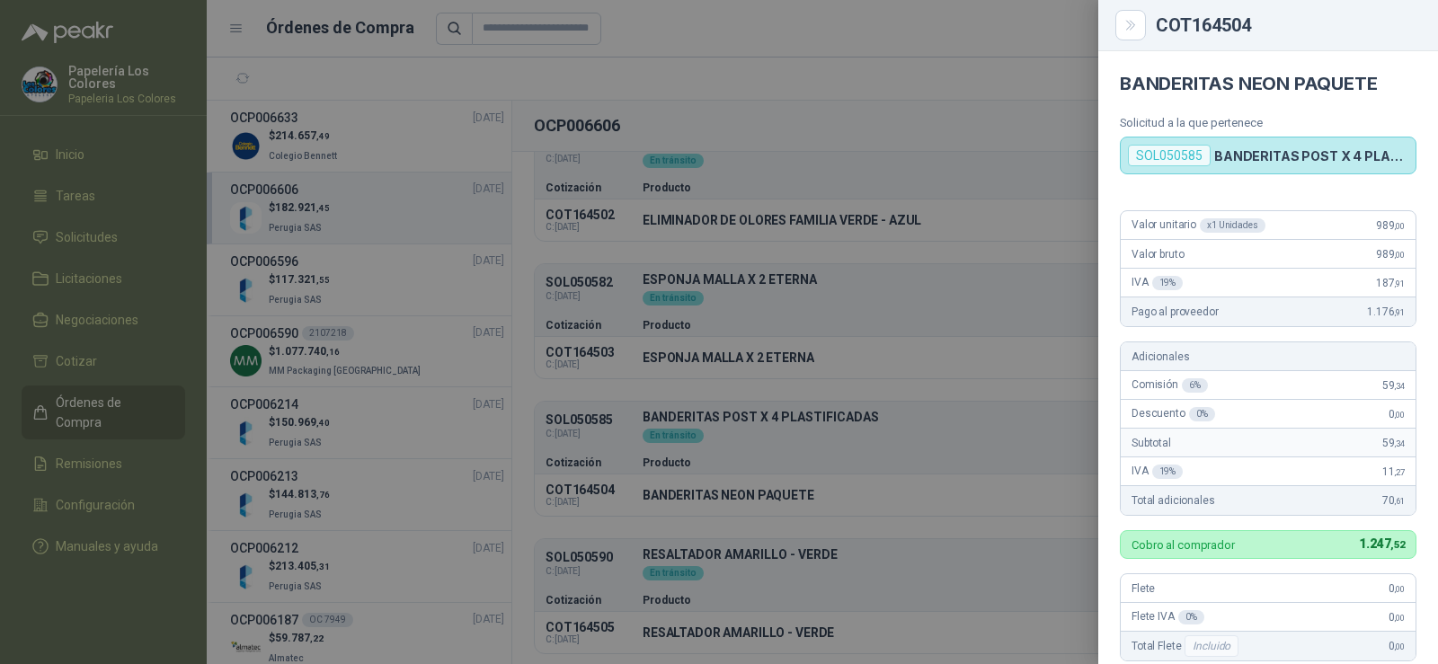
click at [976, 477] on div at bounding box center [719, 332] width 1438 height 664
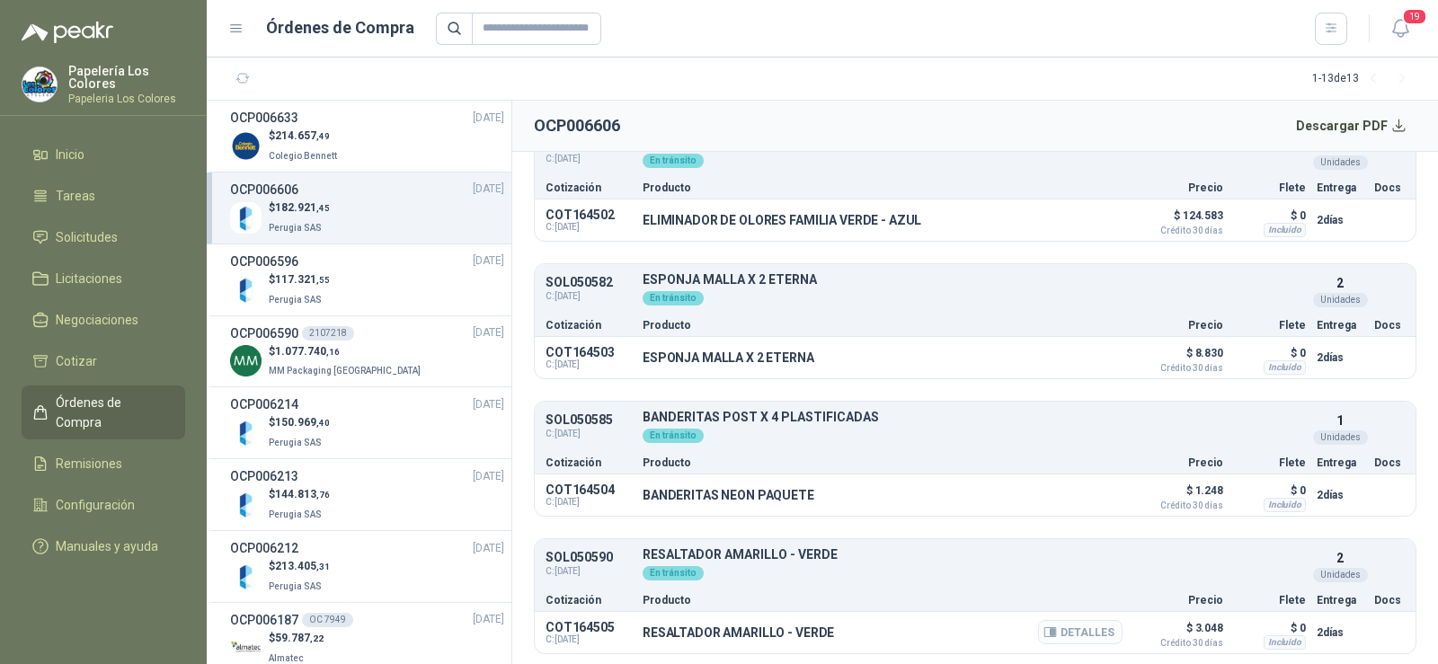
click at [1038, 623] on div "Detalles" at bounding box center [1080, 633] width 84 height 31
click at [1045, 628] on icon "button" at bounding box center [1051, 632] width 12 height 9
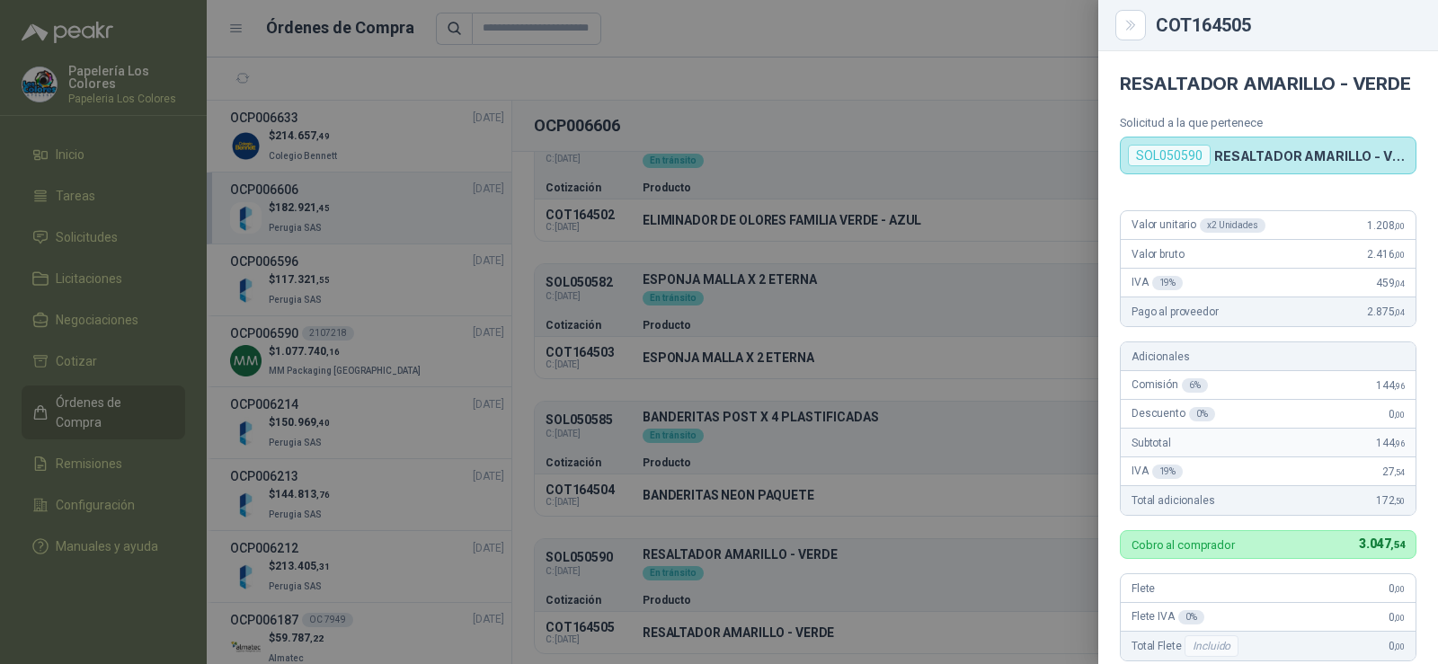
click at [903, 426] on div at bounding box center [719, 332] width 1438 height 664
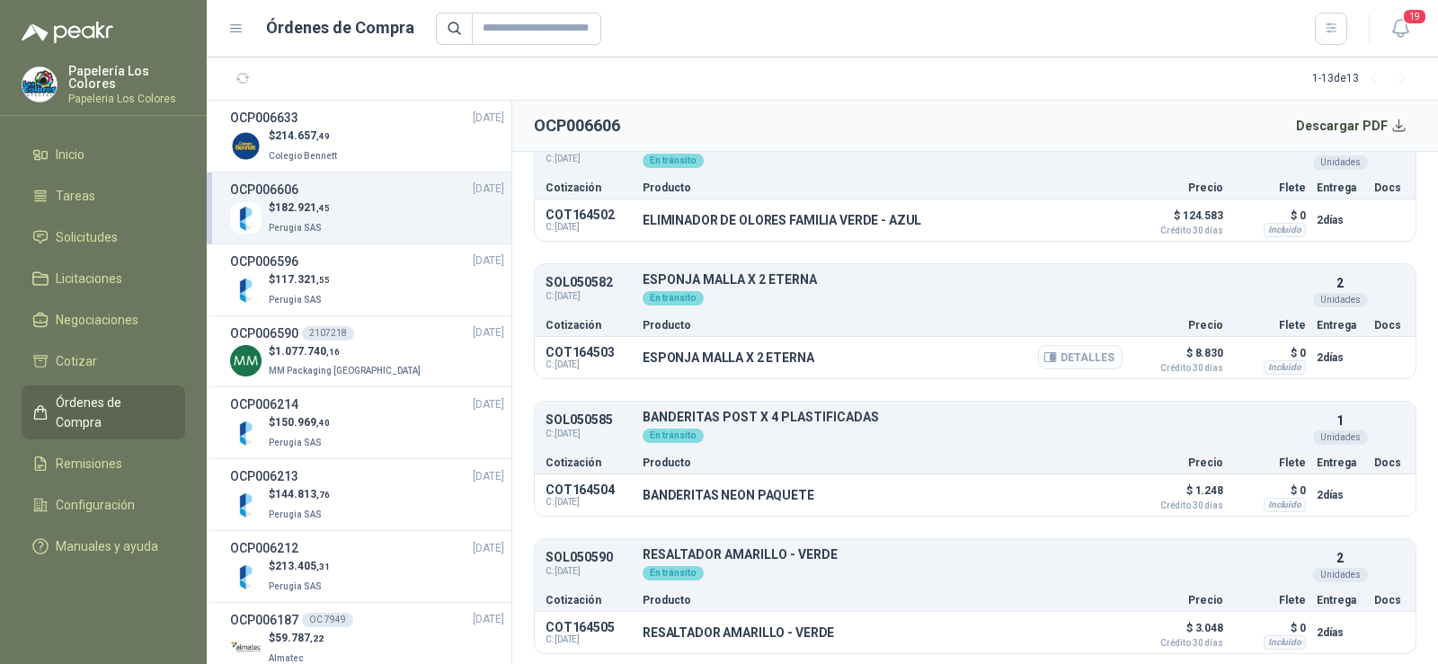
click at [1069, 356] on button "Detalles" at bounding box center [1080, 357] width 84 height 24
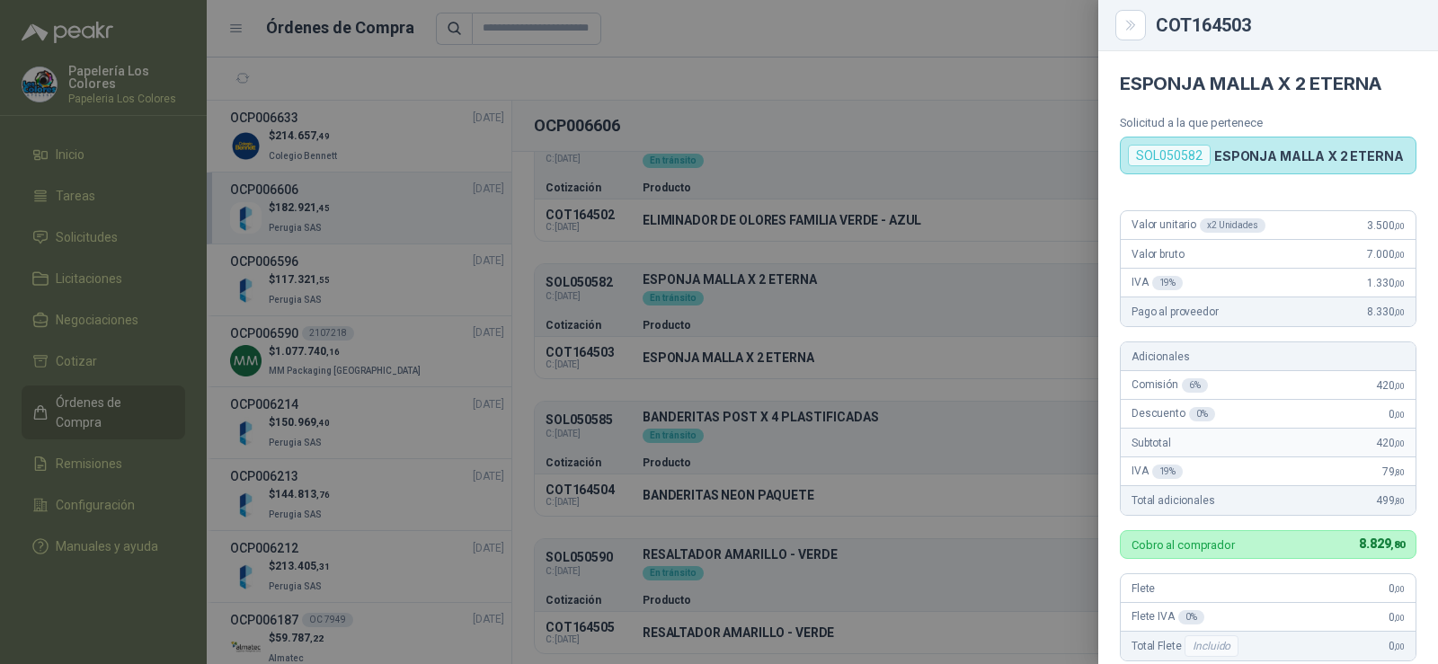
click at [1025, 259] on div at bounding box center [719, 332] width 1438 height 664
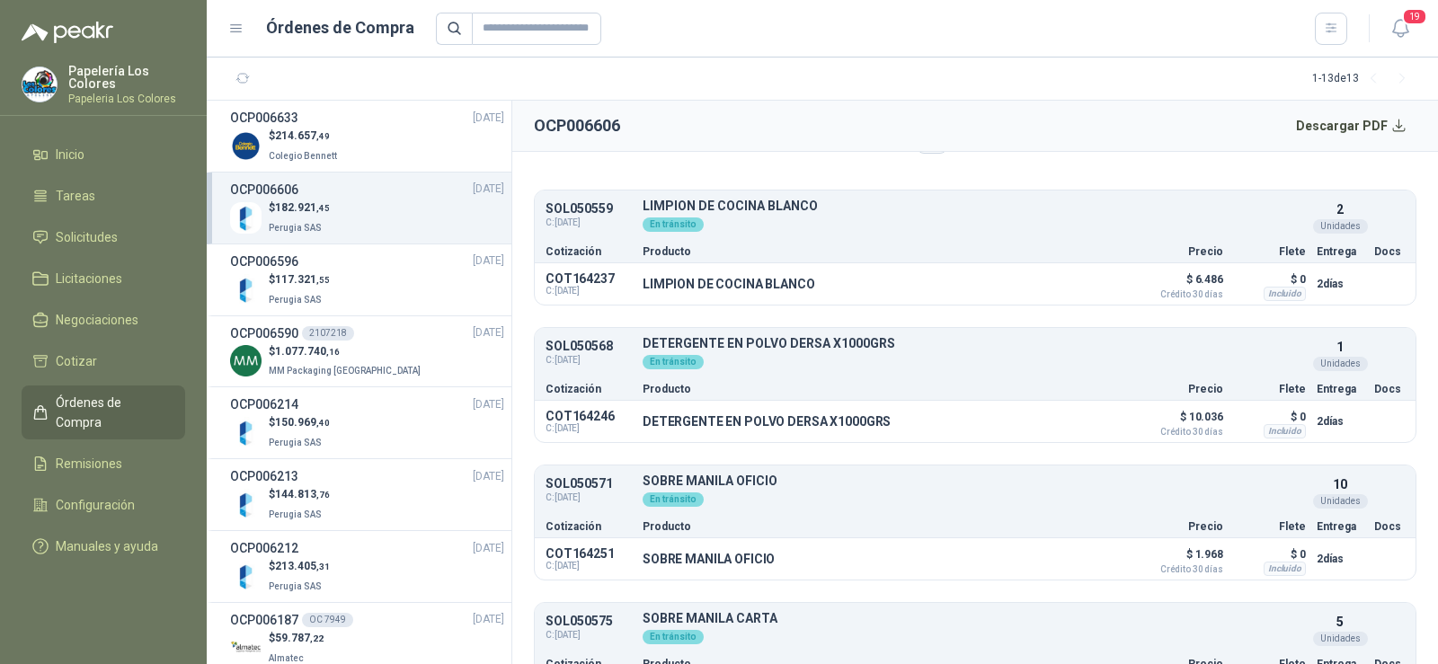
scroll to position [0, 0]
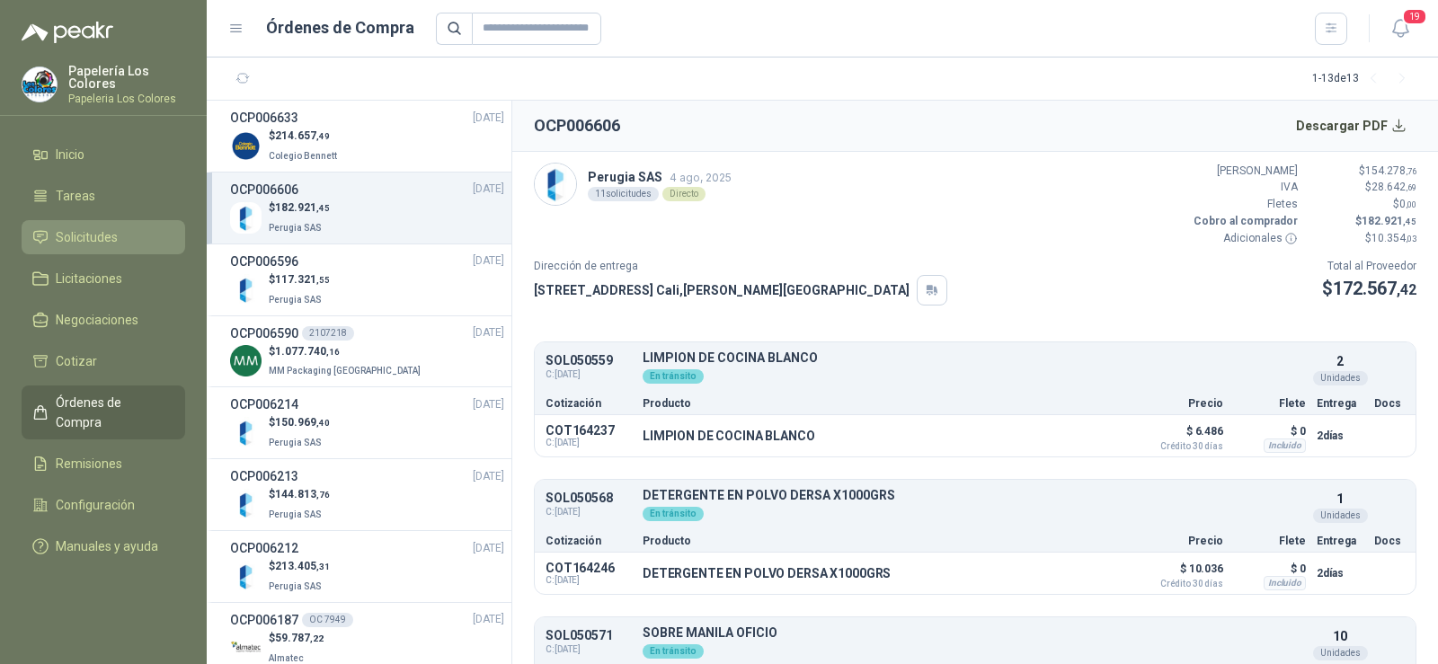
click at [83, 222] on link "Solicitudes" at bounding box center [104, 237] width 164 height 34
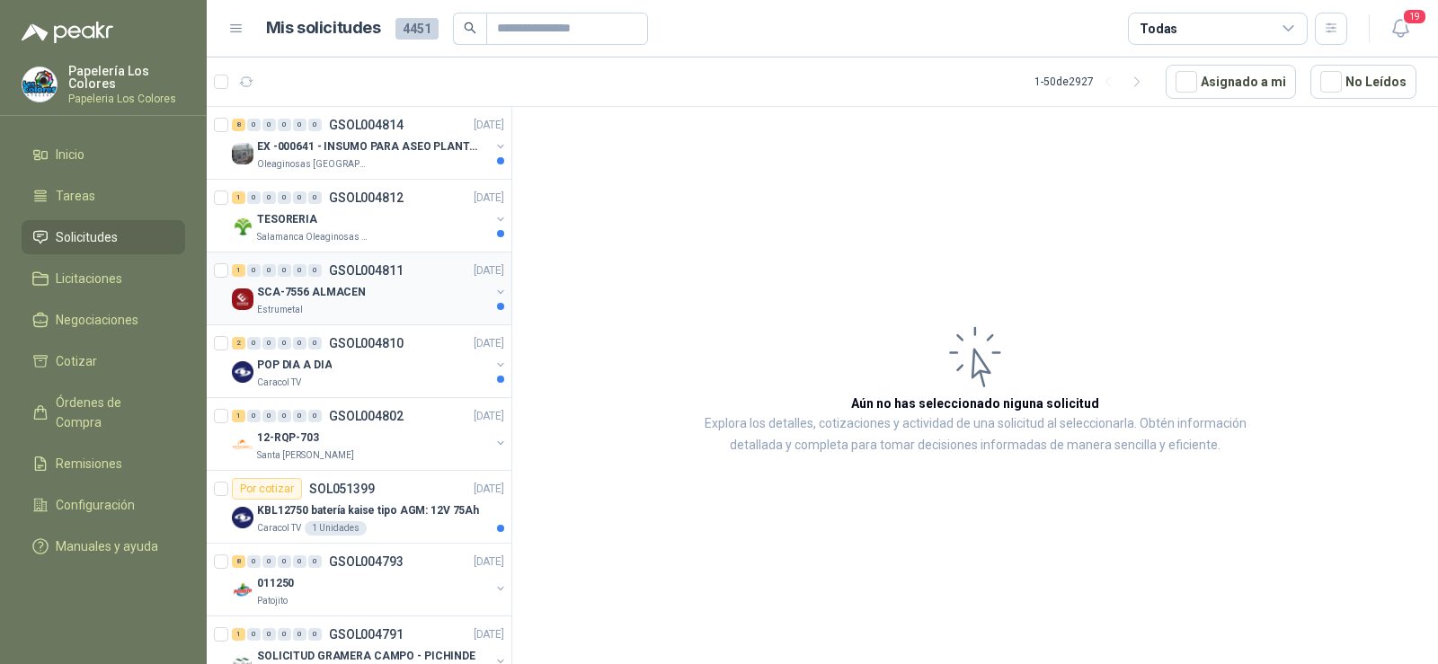
click at [315, 300] on p "SCA-7556 ALMACEN" at bounding box center [311, 292] width 109 height 17
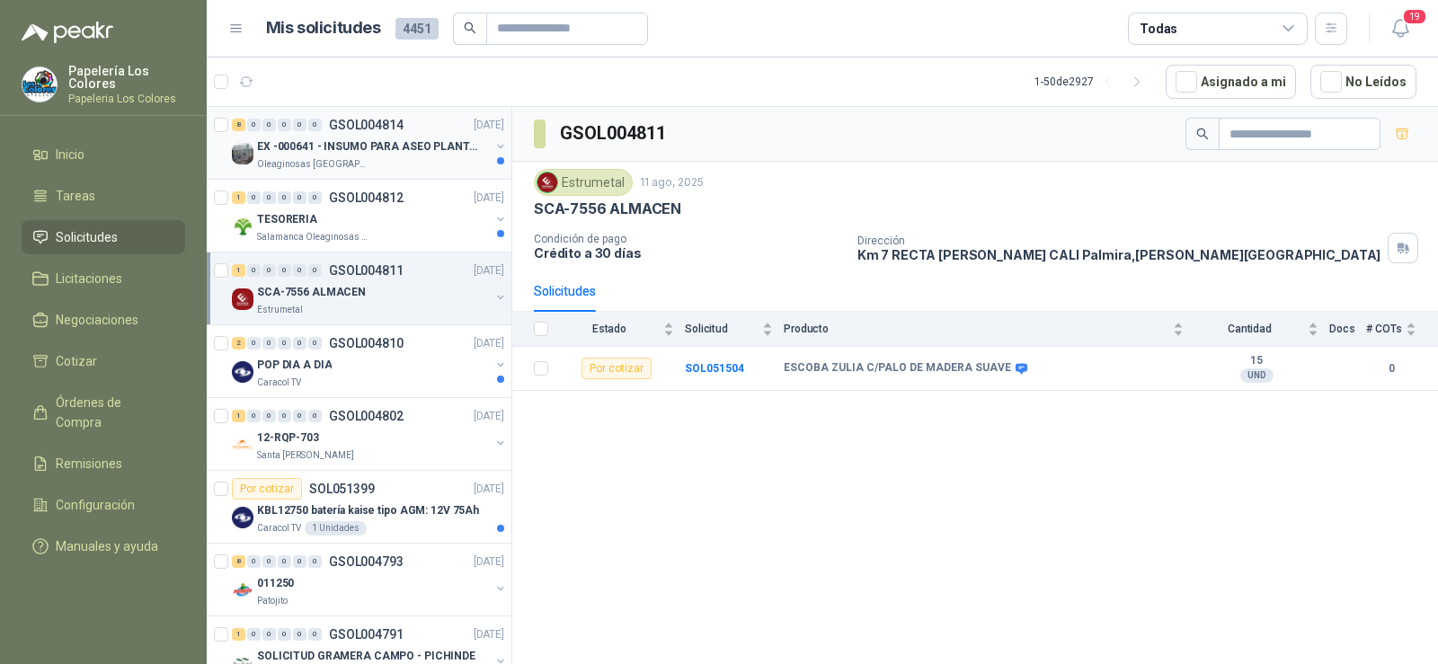
click at [307, 157] on p "Oleaginosas [GEOGRAPHIC_DATA][PERSON_NAME]" at bounding box center [313, 164] width 113 height 14
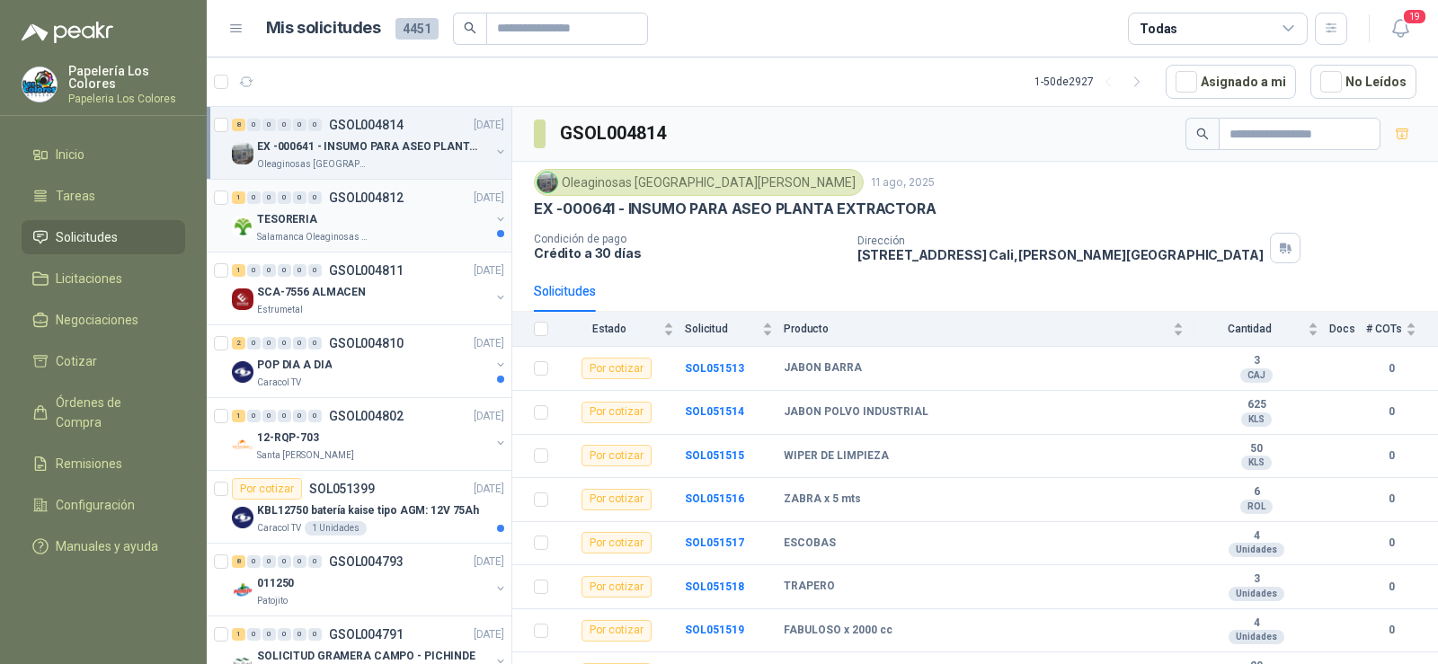
click at [306, 214] on p "TESORERIA" at bounding box center [287, 219] width 60 height 17
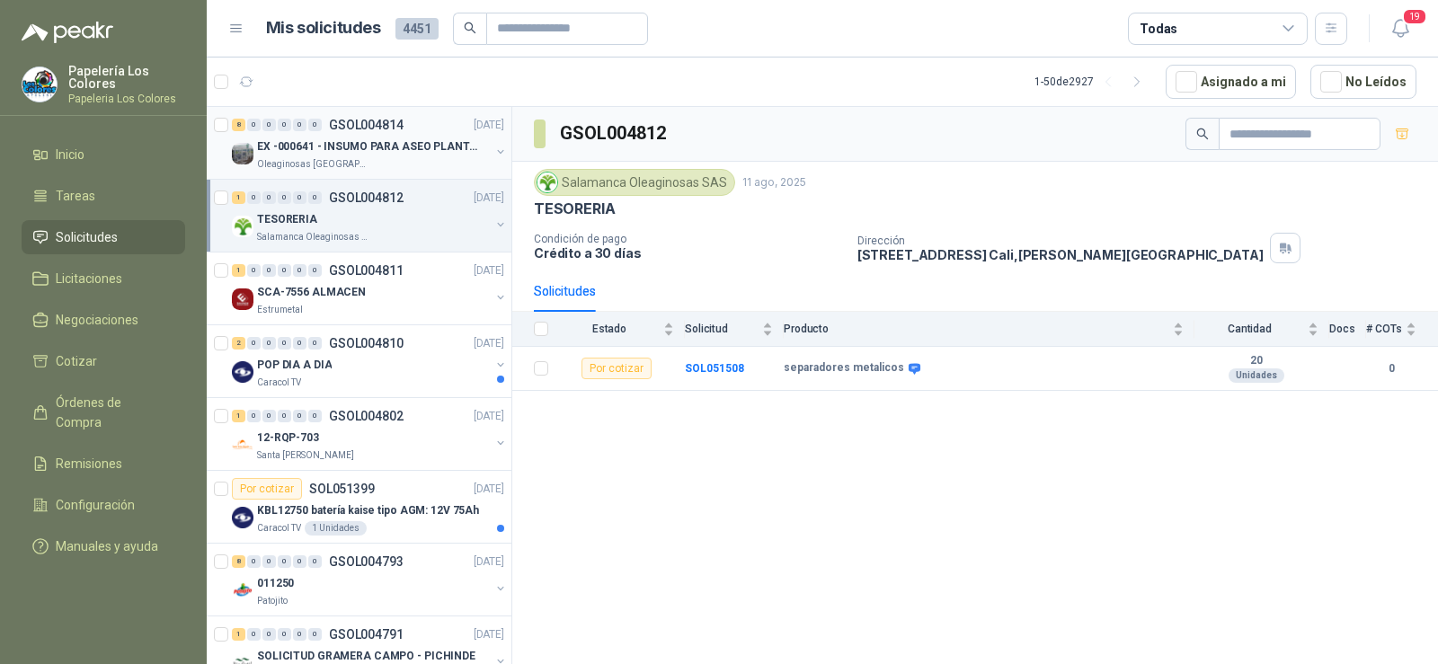
click at [376, 148] on p "EX -000641 - INSUMO PARA ASEO PLANTA EXTRACTORA" at bounding box center [369, 146] width 224 height 17
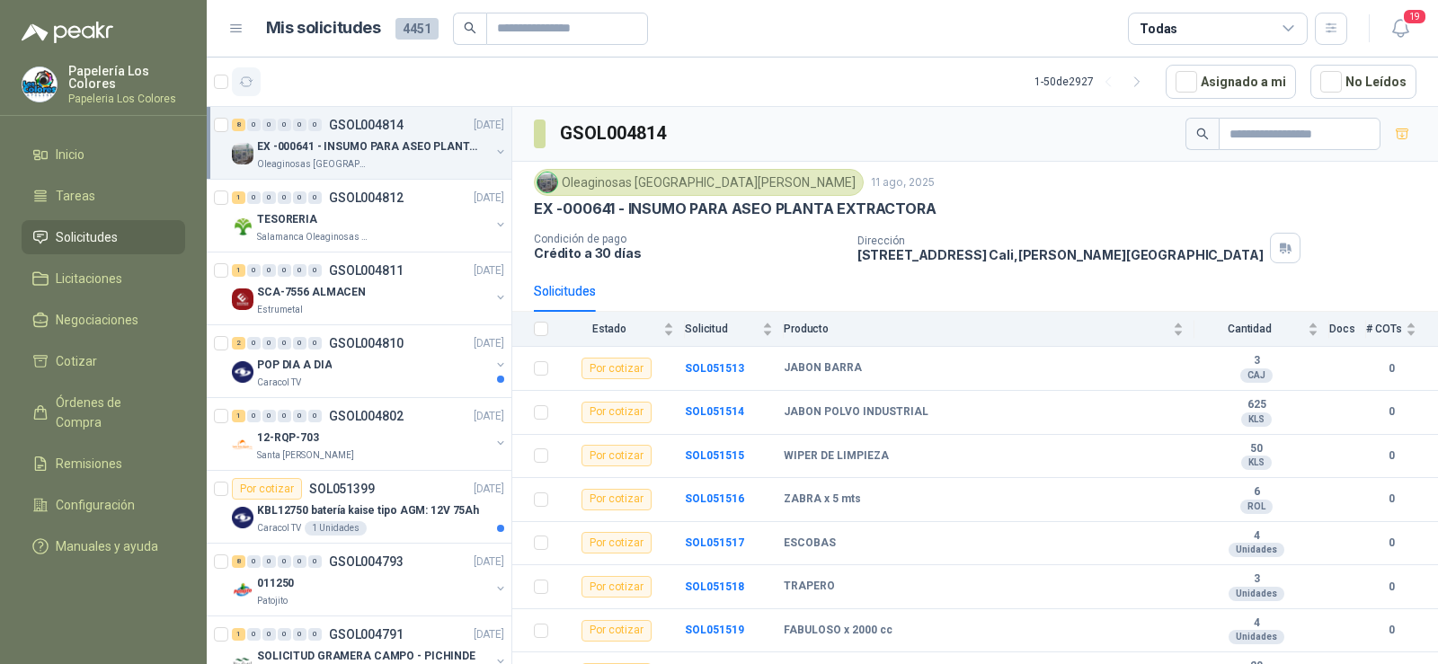
click at [248, 76] on icon "button" at bounding box center [246, 82] width 15 height 15
